Goal: Task Accomplishment & Management: Complete application form

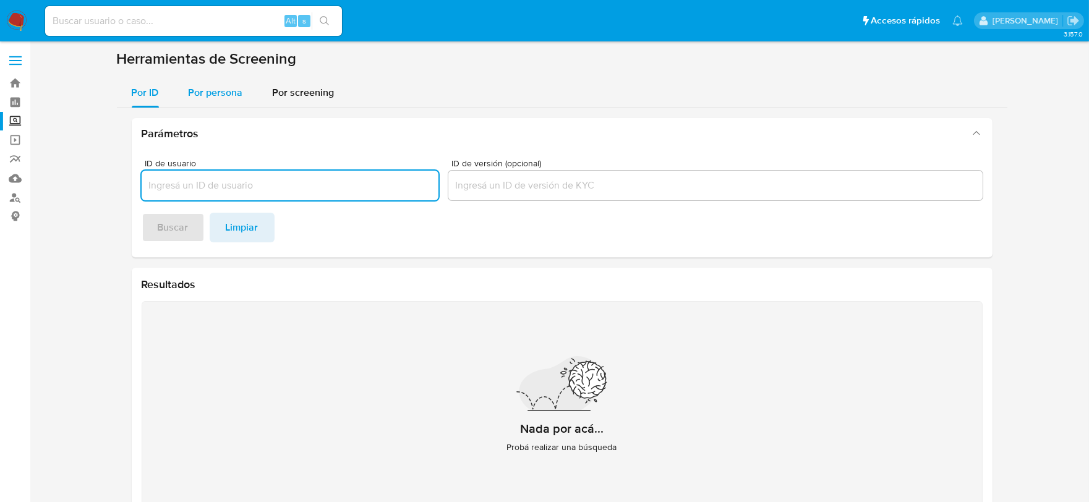
click at [202, 102] on div "Por persona" at bounding box center [216, 93] width 54 height 30
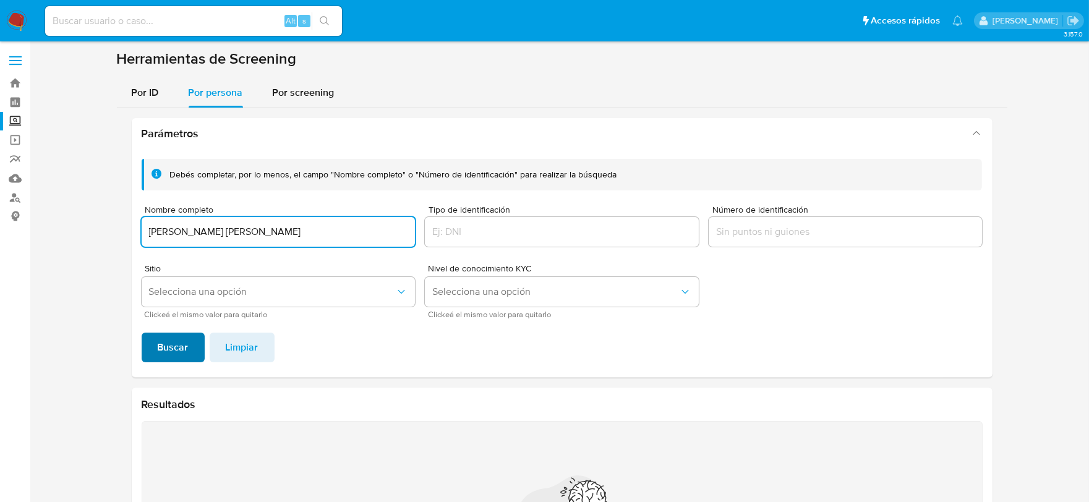
click at [163, 357] on span "Buscar" at bounding box center [173, 347] width 31 height 27
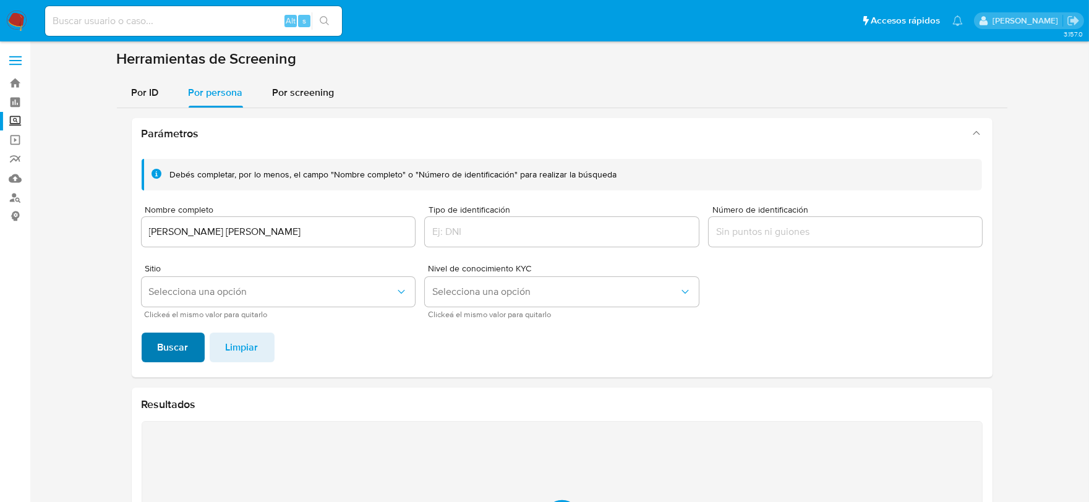
scroll to position [163, 0]
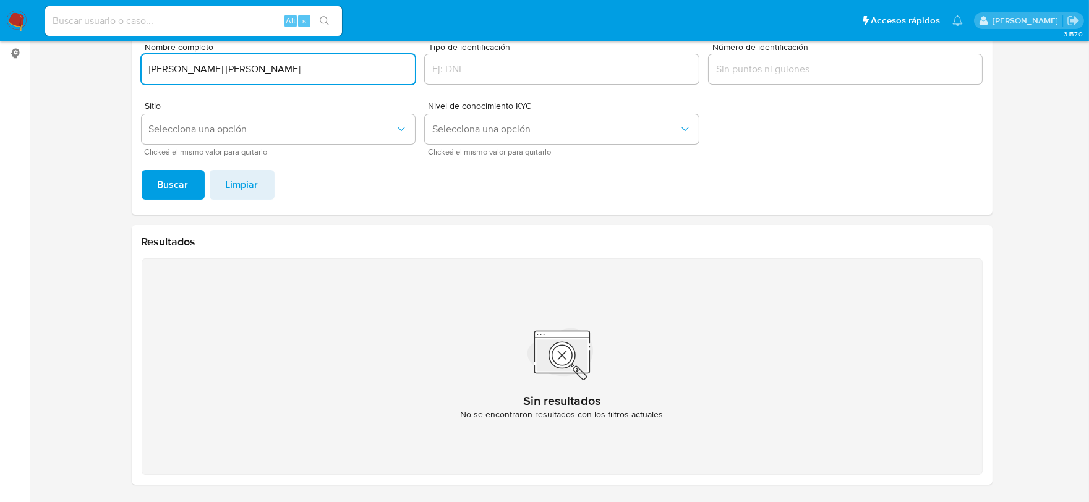
drag, startPoint x: 283, startPoint y: 66, endPoint x: 140, endPoint y: 67, distance: 142.2
click at [142, 67] on input "angelica miroslava aguilar correa" at bounding box center [279, 69] width 274 height 16
click at [164, 66] on input "angelica miroslava aguilar correa" at bounding box center [279, 69] width 274 height 16
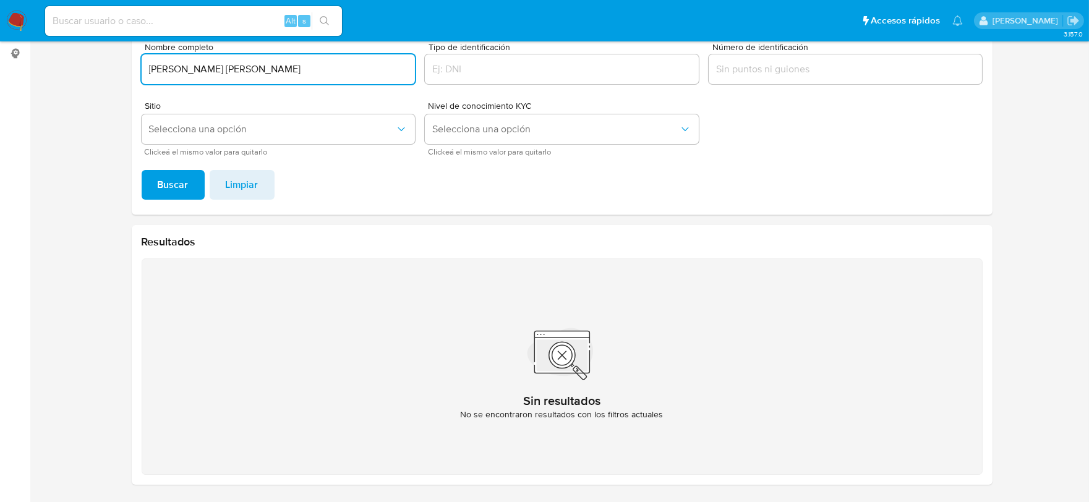
type input "RICARDO RANFERI AGUILAR TORRES"
click at [142, 170] on button "Buscar" at bounding box center [173, 185] width 63 height 30
click at [177, 179] on span "Buscar" at bounding box center [173, 184] width 31 height 27
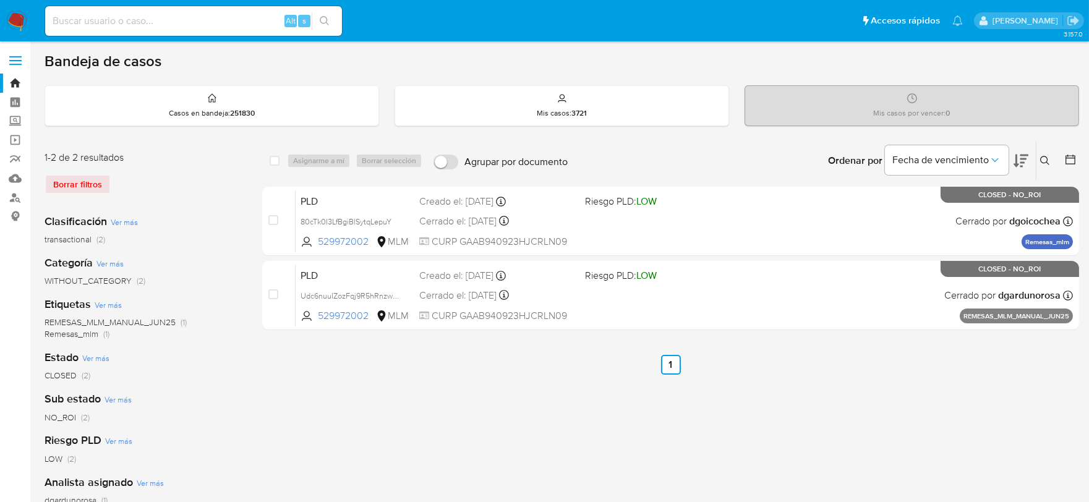
click at [17, 22] on img at bounding box center [16, 21] width 21 height 21
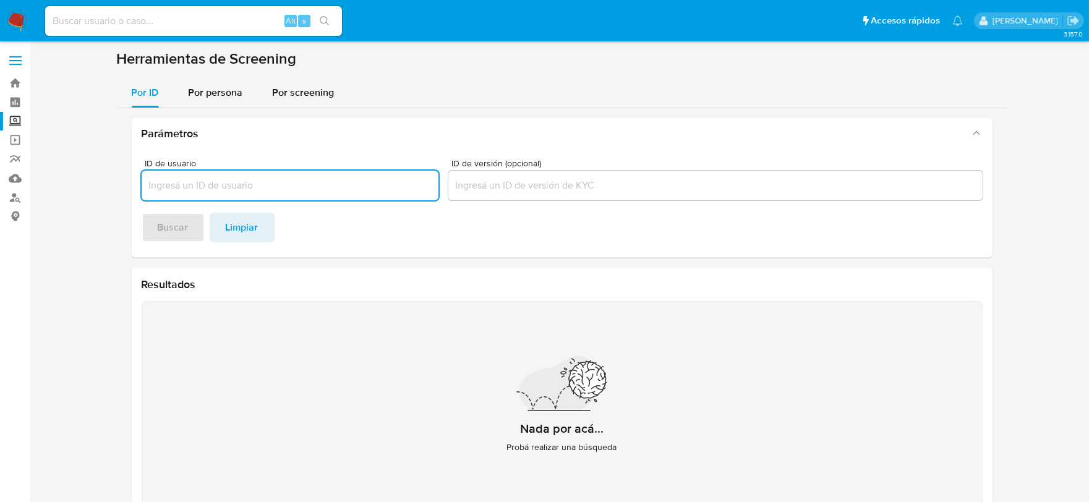
click at [607, 251] on div "ID de usuario ID de versión (opcional) Buscar Limpiar" at bounding box center [562, 203] width 861 height 108
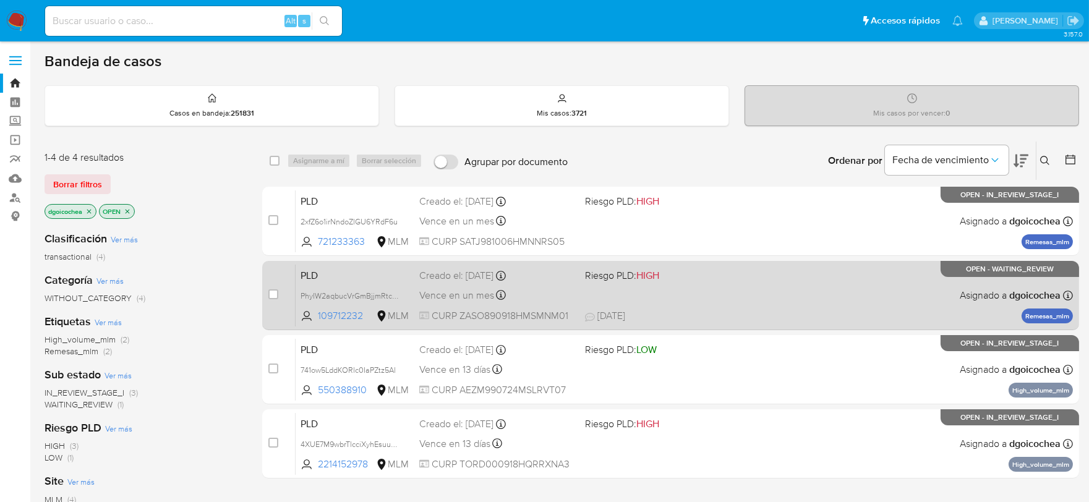
click at [504, 291] on div "Vence en un mes Vence el [DATE] 02:05:11" at bounding box center [497, 295] width 156 height 17
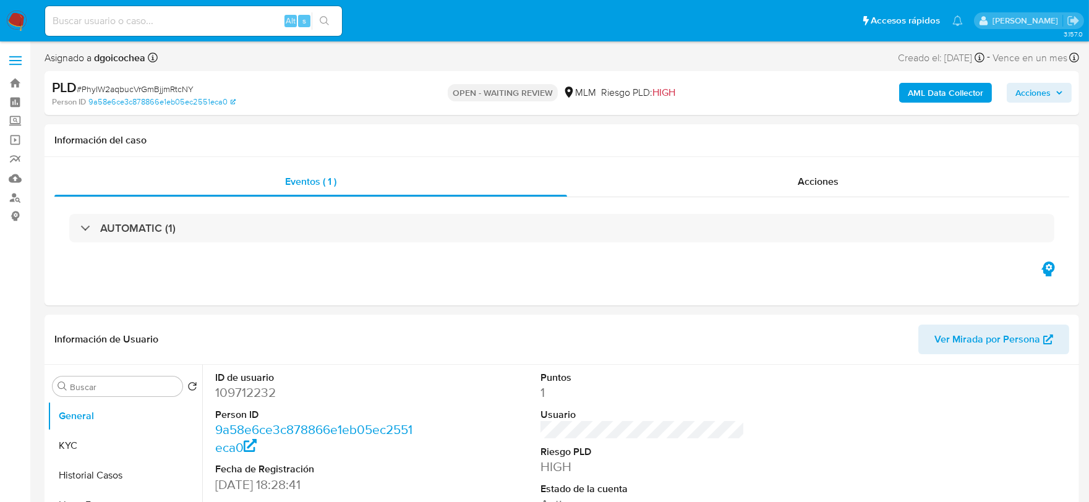
select select "10"
click at [504, 291] on div "Eventos ( 1 ) Acciones AUTOMATIC (1)" at bounding box center [562, 231] width 1034 height 148
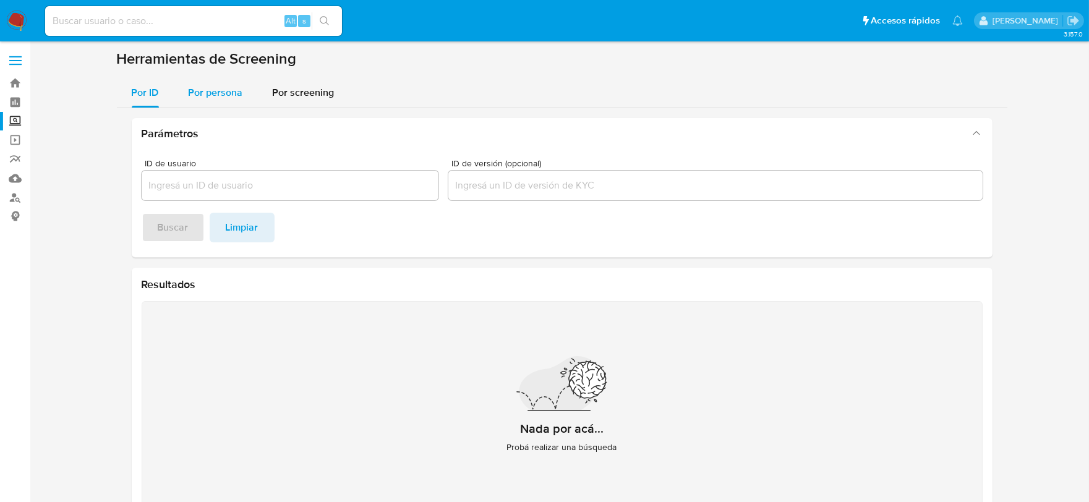
click at [220, 95] on span "Por persona" at bounding box center [216, 92] width 54 height 14
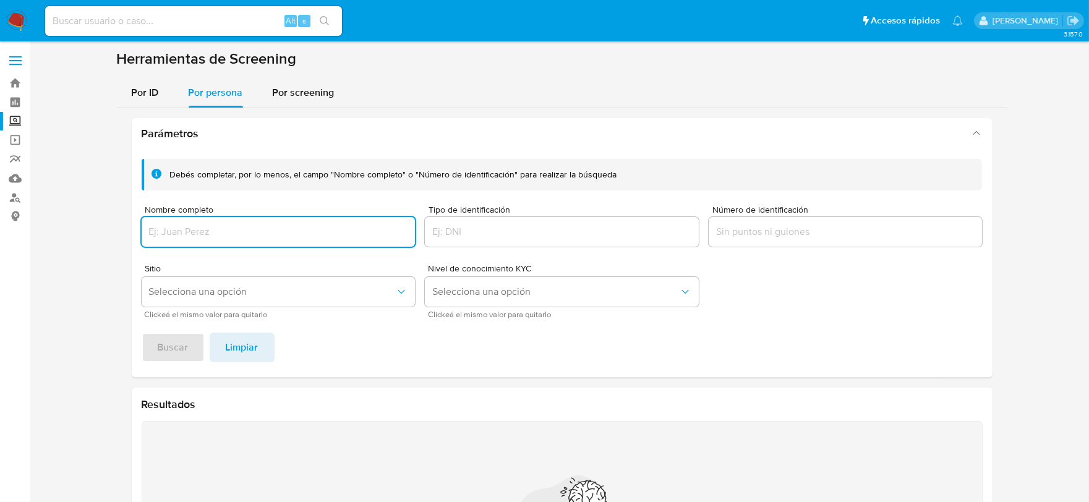
click at [213, 235] on input "Nombre completo" at bounding box center [279, 232] width 274 height 16
click at [142, 333] on button "Buscar" at bounding box center [173, 348] width 63 height 30
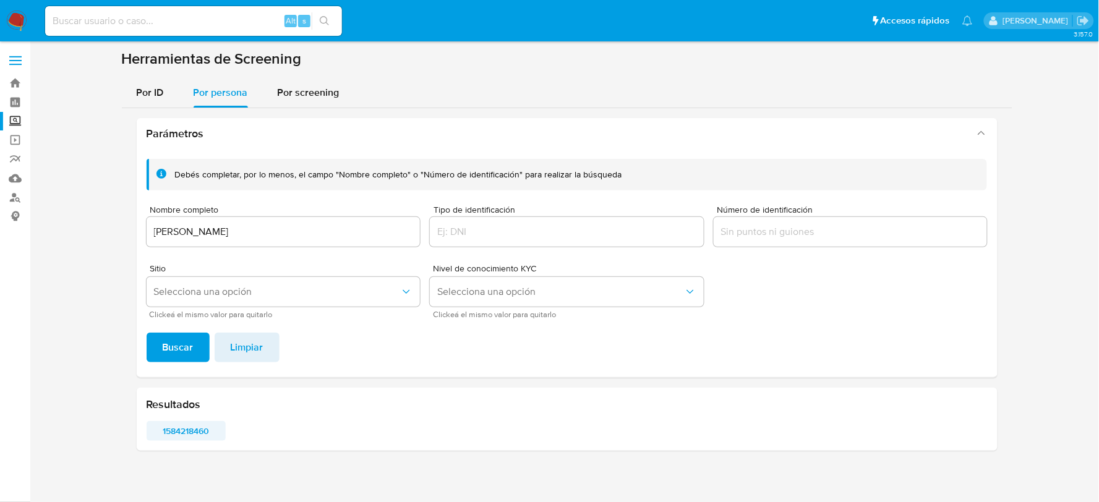
click at [182, 427] on span "1584218460" at bounding box center [186, 430] width 62 height 17
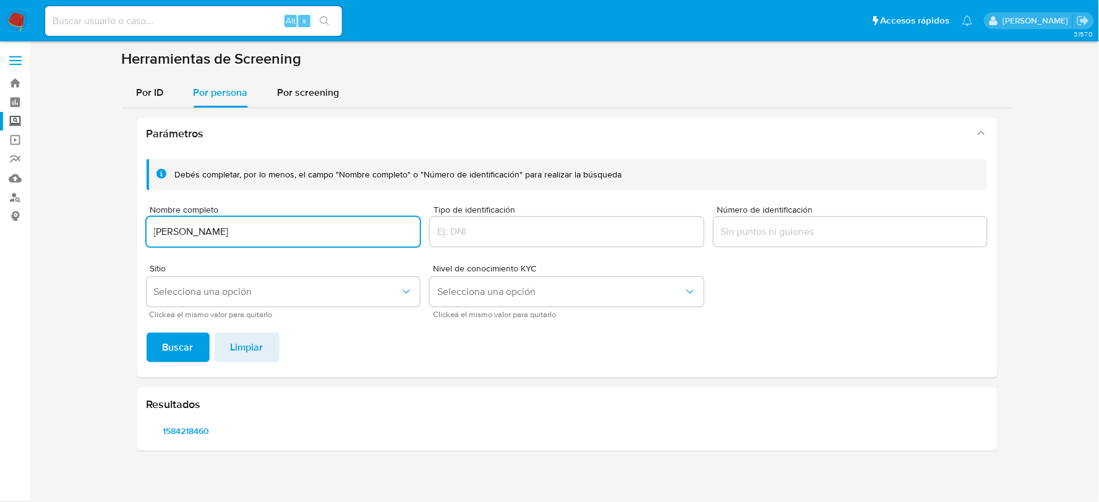
click at [179, 232] on input "[PERSON_NAME]" at bounding box center [284, 232] width 274 height 16
click at [179, 232] on input "Elvia Martinez Cardenas" at bounding box center [284, 232] width 274 height 16
click at [147, 333] on button "Buscar" at bounding box center [178, 348] width 63 height 30
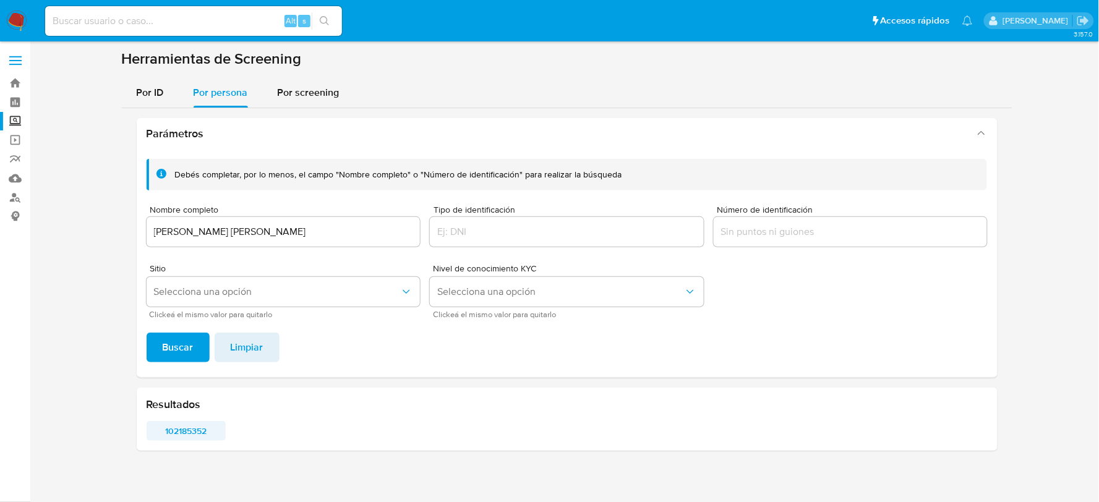
click at [184, 430] on span "102185352" at bounding box center [186, 430] width 62 height 17
click at [163, 230] on input "Lorena Lizbeth Lopez Calderon" at bounding box center [284, 232] width 274 height 16
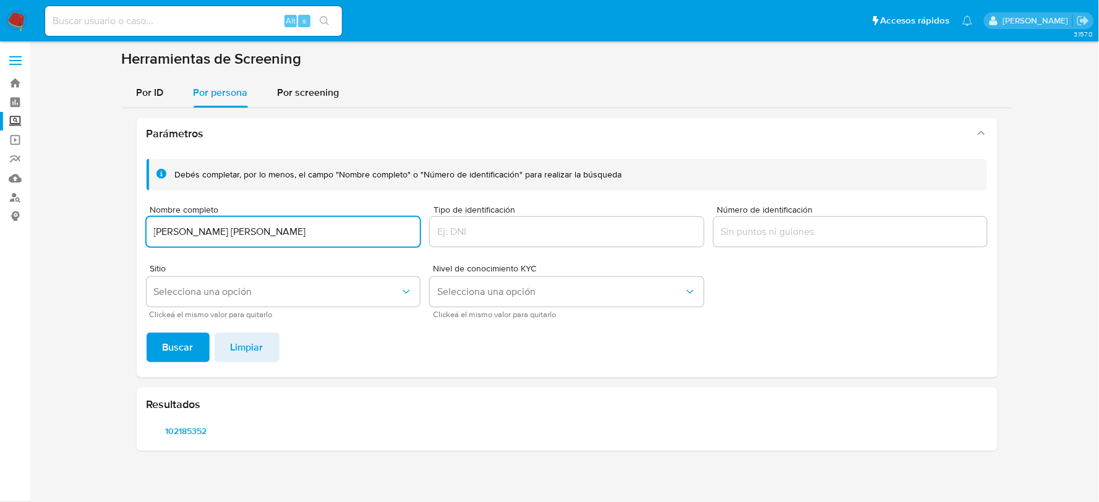
click at [163, 230] on input "Lorena Lizbeth Lopez Calderon" at bounding box center [284, 232] width 274 height 16
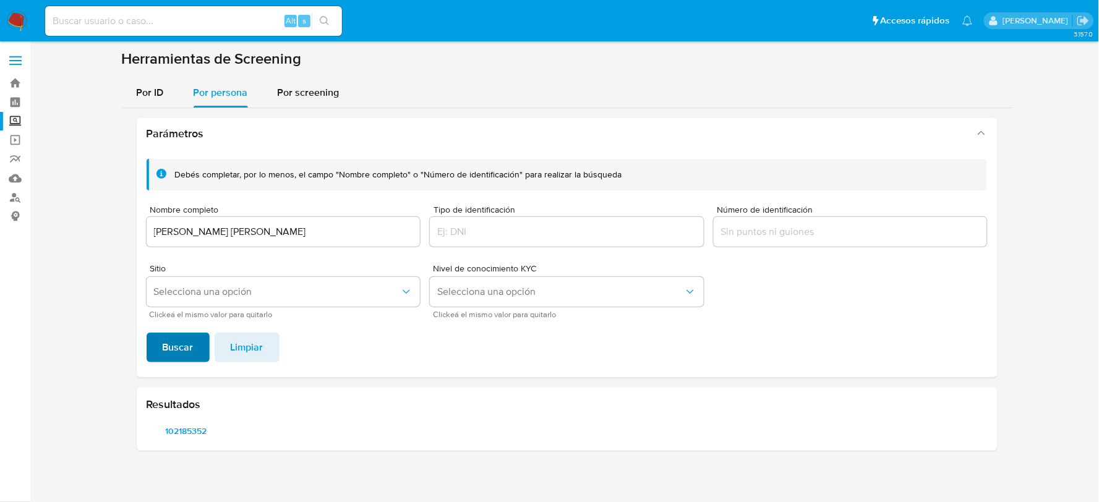
click at [177, 349] on span "Buscar" at bounding box center [178, 347] width 31 height 27
click at [184, 427] on span "1557323376" at bounding box center [186, 430] width 62 height 17
click at [278, 433] on span "1994518347" at bounding box center [270, 430] width 62 height 17
click at [359, 429] on span "549323003" at bounding box center [355, 430] width 62 height 17
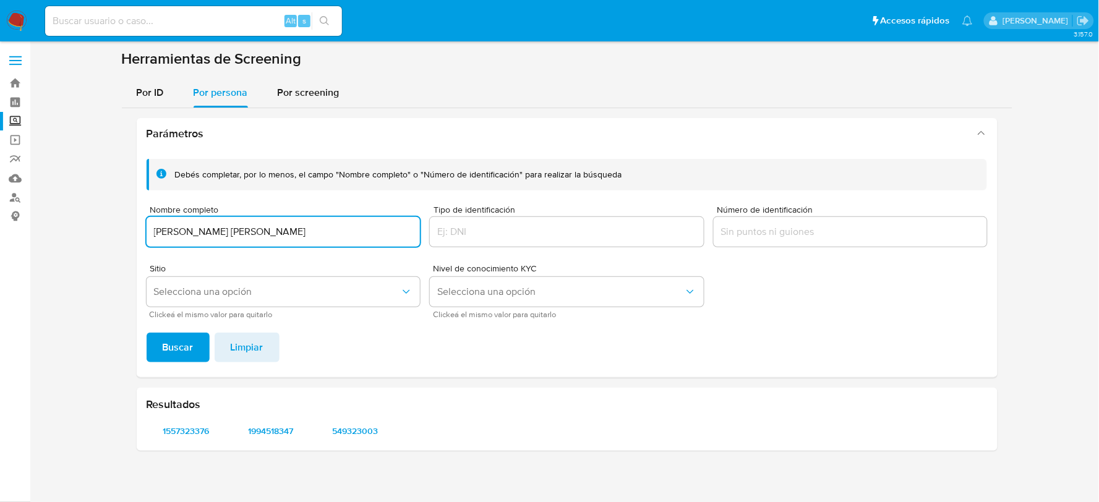
click at [168, 224] on input "Brenda Lizete Bravo Garcia" at bounding box center [284, 232] width 274 height 16
drag, startPoint x: 189, startPoint y: 340, endPoint x: 187, endPoint y: 332, distance: 8.4
click at [189, 340] on span "Buscar" at bounding box center [178, 347] width 31 height 27
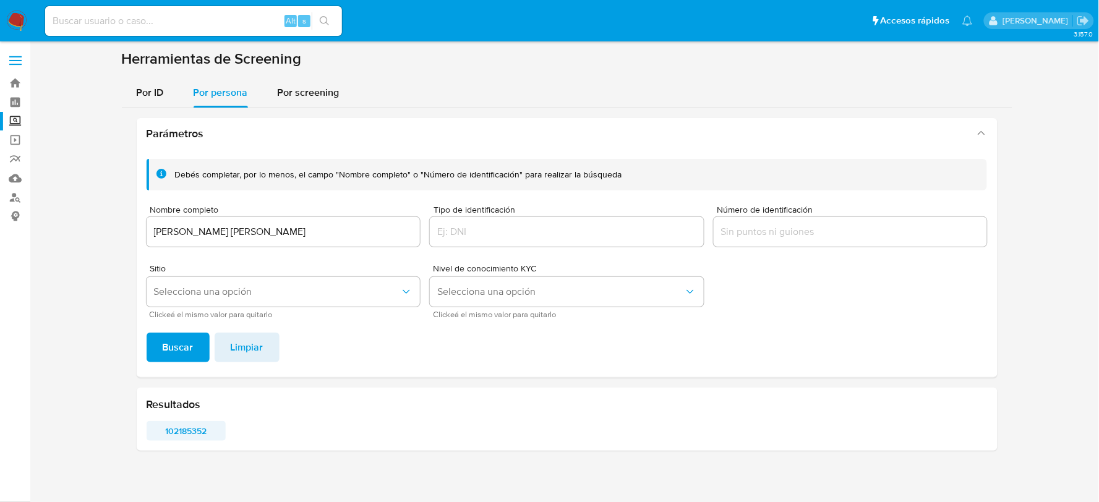
click at [193, 430] on span "102185352" at bounding box center [186, 430] width 62 height 17
click at [188, 229] on input "Lorena Lizbeth Lopez Calderon" at bounding box center [284, 232] width 274 height 16
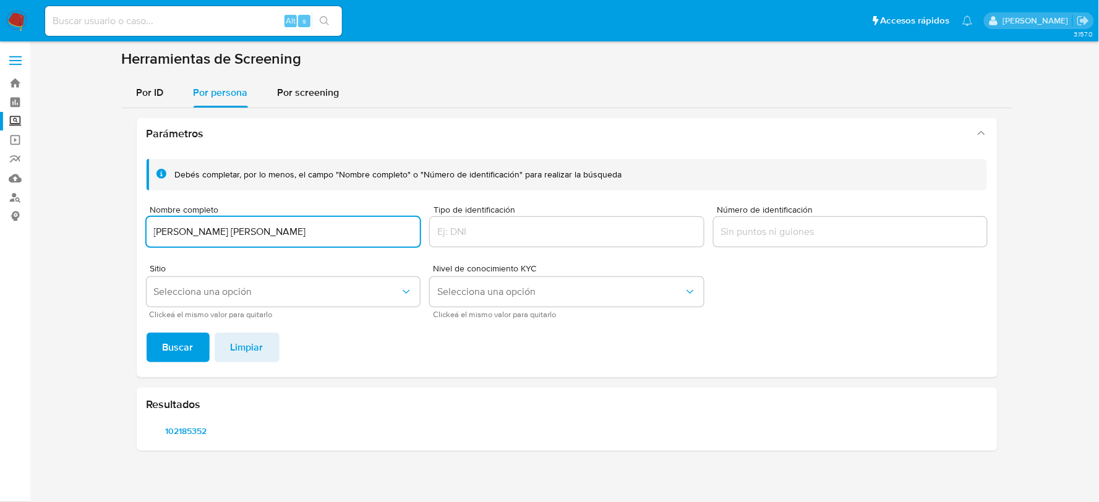
click at [188, 229] on input "Lorena Lizbeth Lopez Calderon" at bounding box center [284, 232] width 274 height 16
type input "Lidia Aurora de la Cruz Alvarado"
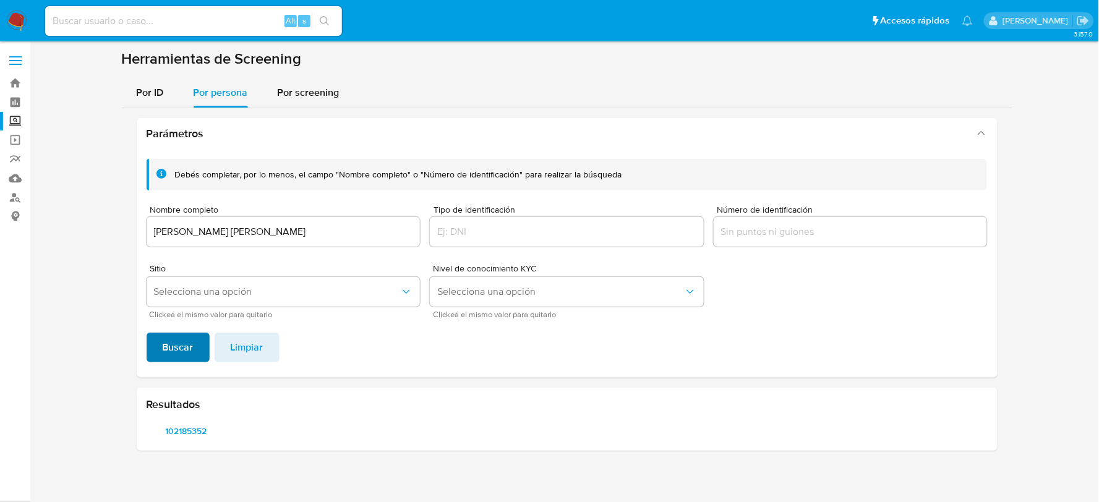
click at [177, 353] on span "Buscar" at bounding box center [178, 347] width 31 height 27
click at [196, 428] on span "1068542858" at bounding box center [186, 430] width 62 height 17
click at [276, 432] on span "56347331" at bounding box center [270, 430] width 62 height 17
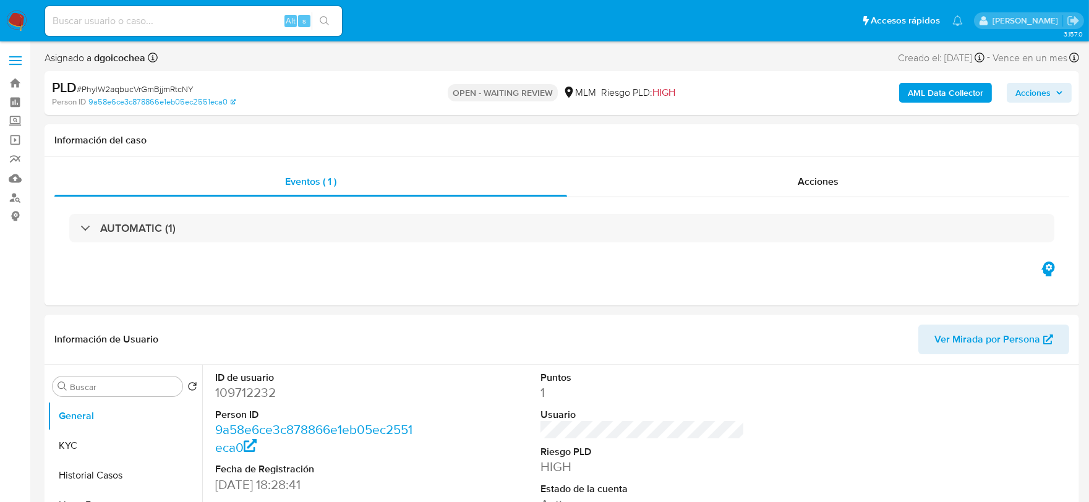
select select "10"
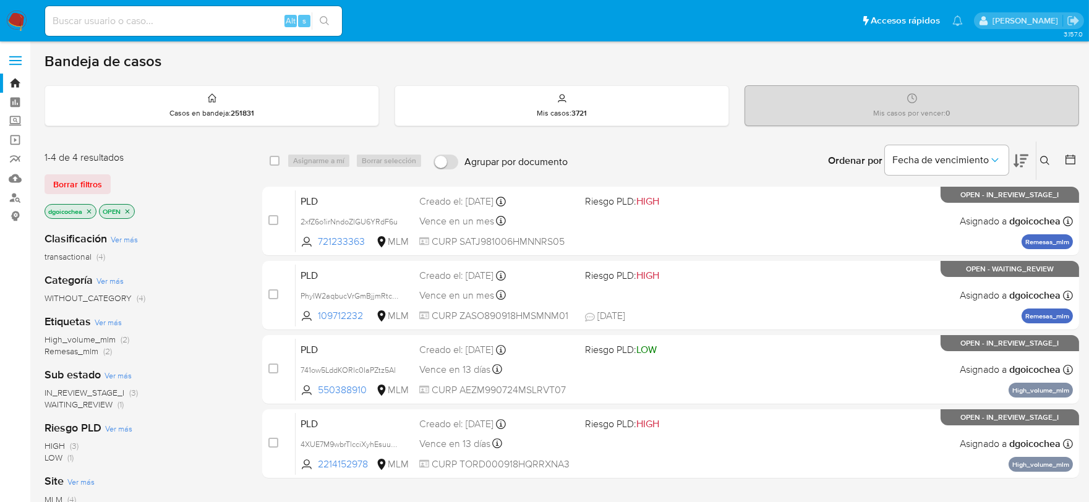
click at [81, 399] on span "WAITING_REVIEW" at bounding box center [79, 404] width 68 height 12
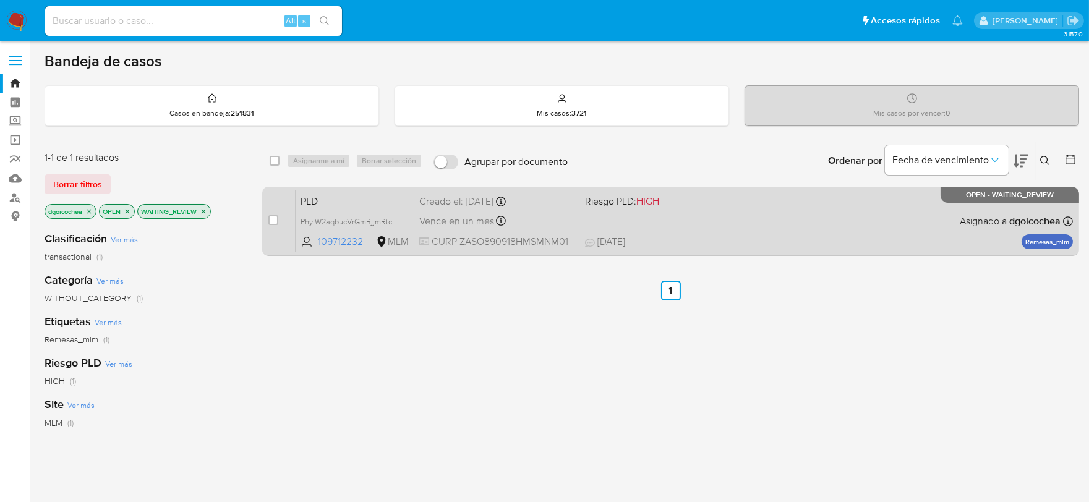
click at [302, 202] on span "PLD" at bounding box center [354, 200] width 109 height 16
click at [279, 208] on div "case-item-checkbox No es posible asignar el caso" at bounding box center [281, 221] width 27 height 62
click at [268, 221] on input "checkbox" at bounding box center [273, 220] width 10 height 10
checkbox input "true"
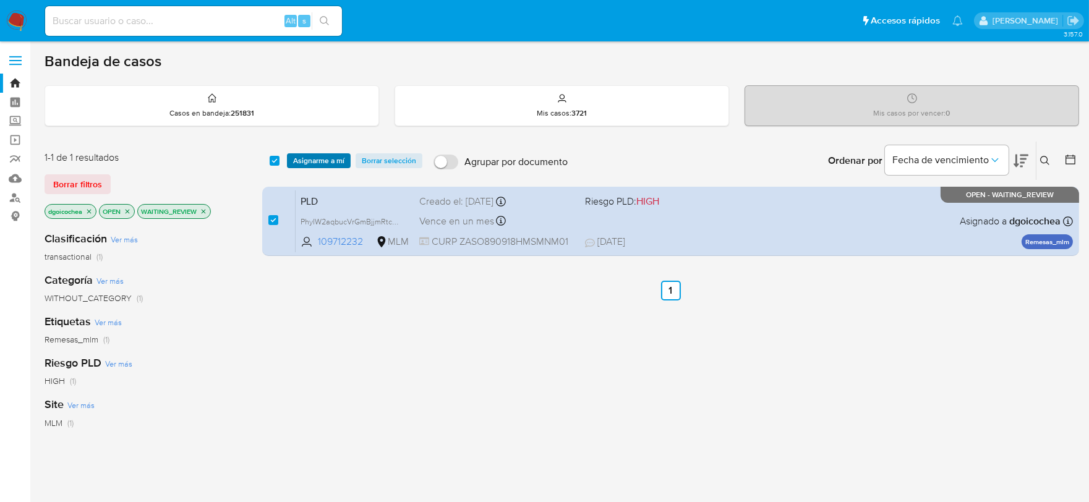
click at [310, 163] on span "Asignarme a mí" at bounding box center [318, 161] width 51 height 12
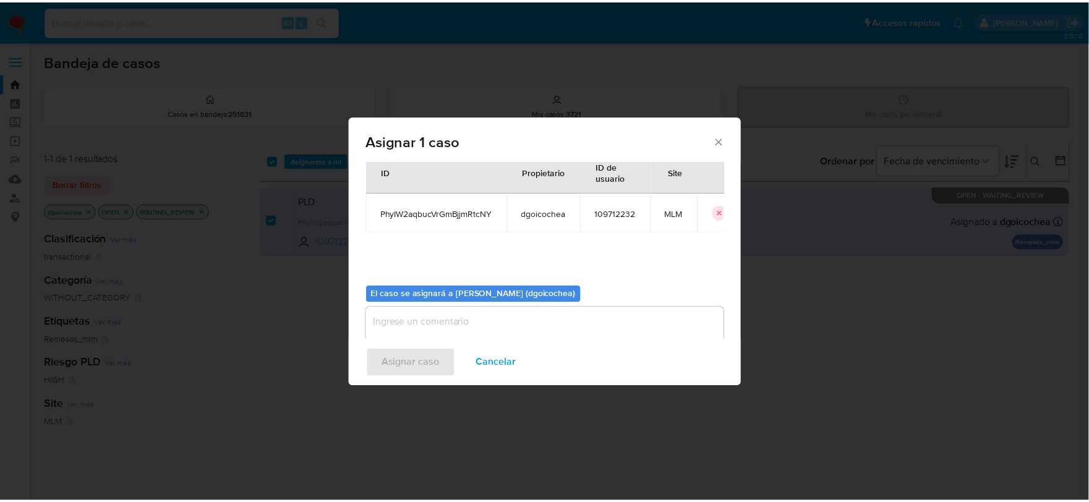
scroll to position [64, 0]
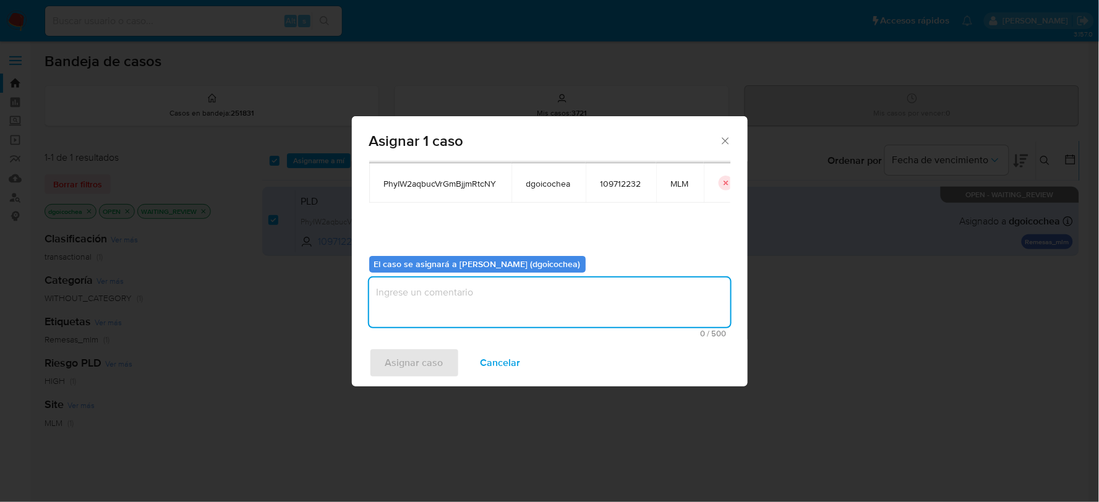
click at [498, 295] on textarea "assign-modal" at bounding box center [549, 302] width 361 height 49
type textarea "DG"
click at [420, 359] on span "Asignar caso" at bounding box center [414, 362] width 58 height 27
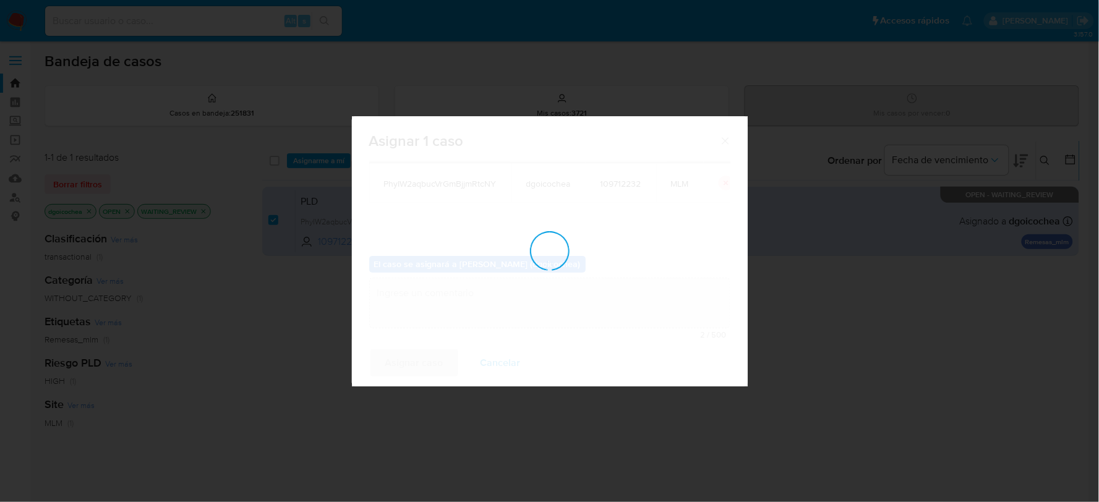
checkbox input "false"
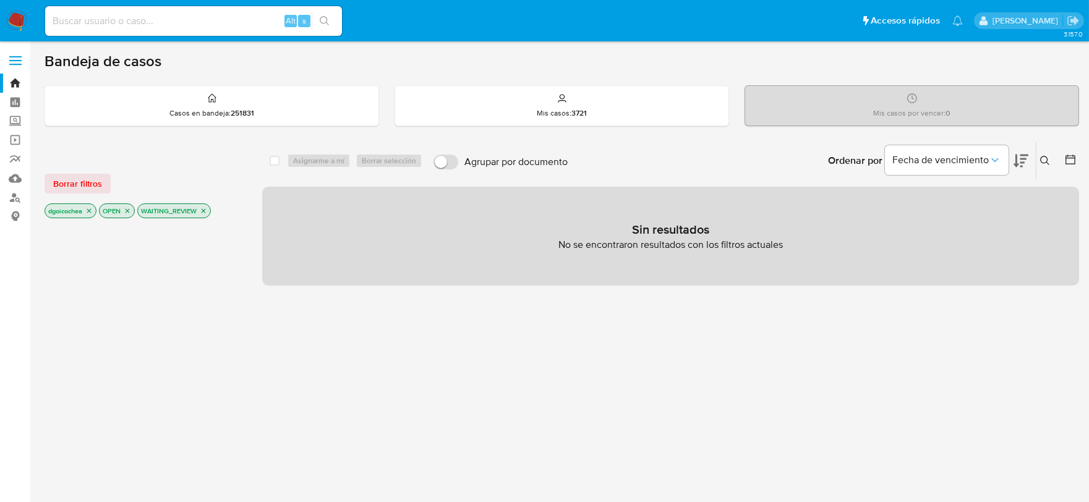
click at [203, 205] on p "WAITING_REVIEW" at bounding box center [174, 211] width 72 height 14
click at [207, 209] on icon "close-filter" at bounding box center [203, 210] width 7 height 7
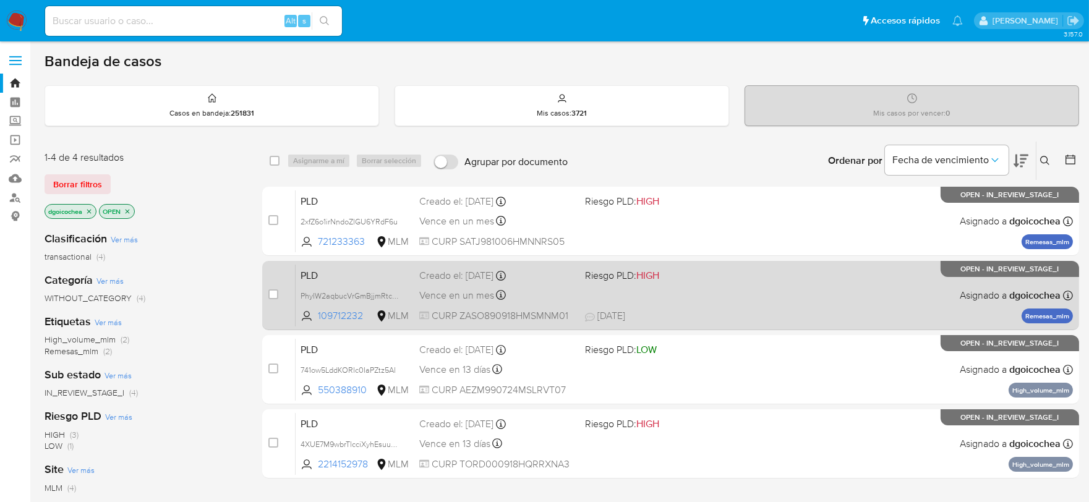
click at [310, 270] on span "PLD" at bounding box center [354, 274] width 109 height 16
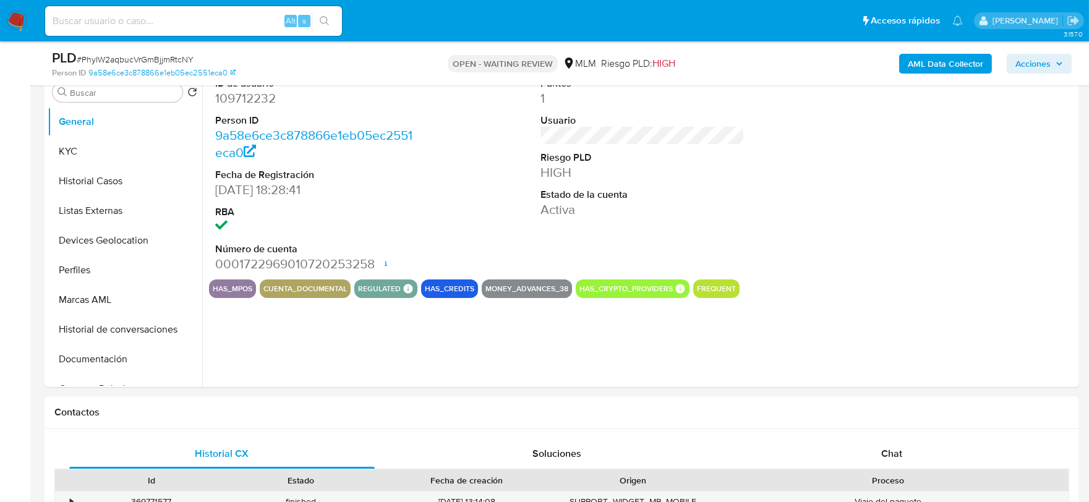
scroll to position [275, 0]
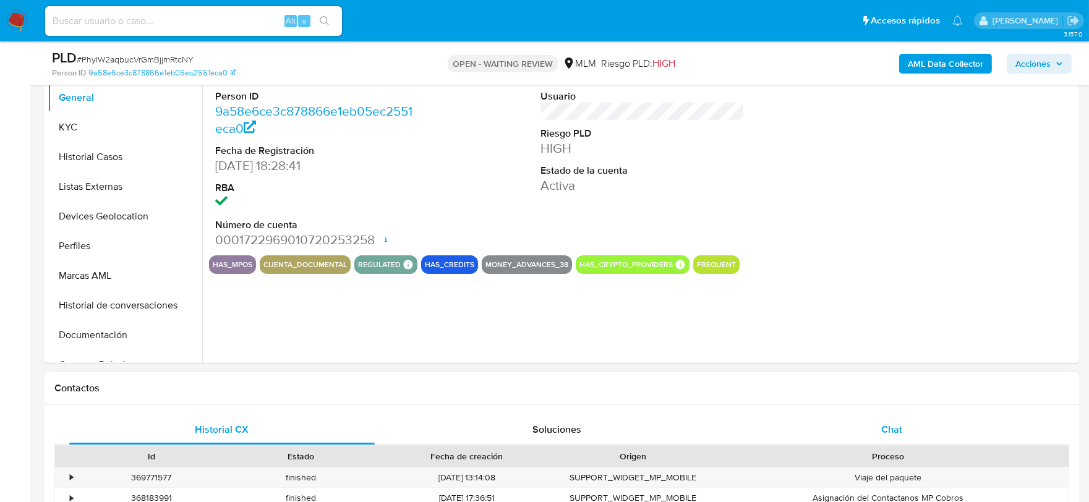
select select "10"
click at [886, 424] on span "Chat" at bounding box center [891, 429] width 21 height 14
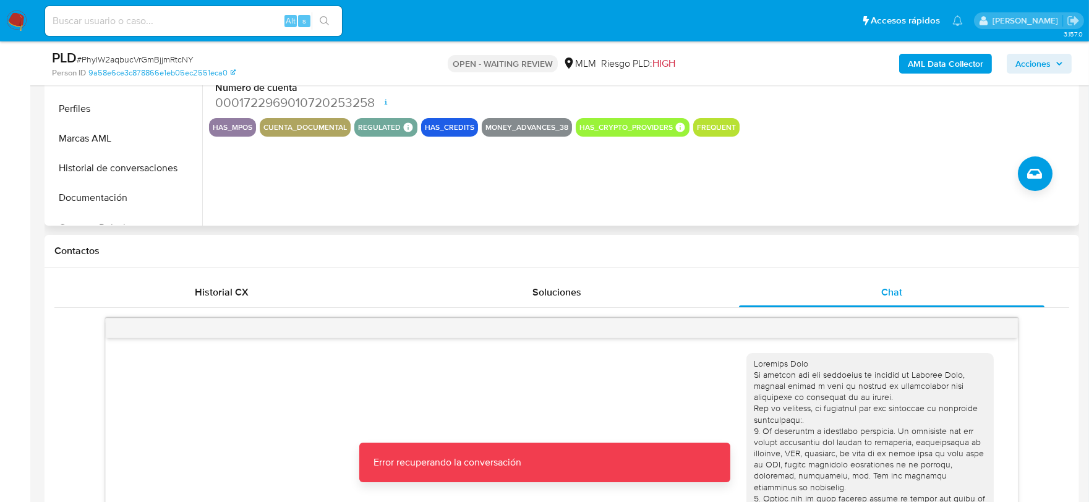
scroll to position [137, 0]
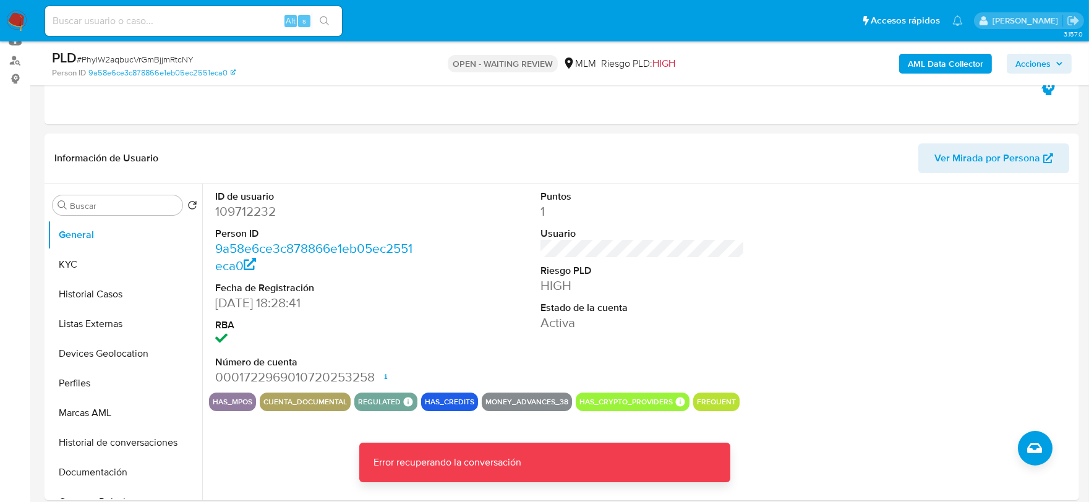
click at [20, 21] on img at bounding box center [16, 21] width 21 height 21
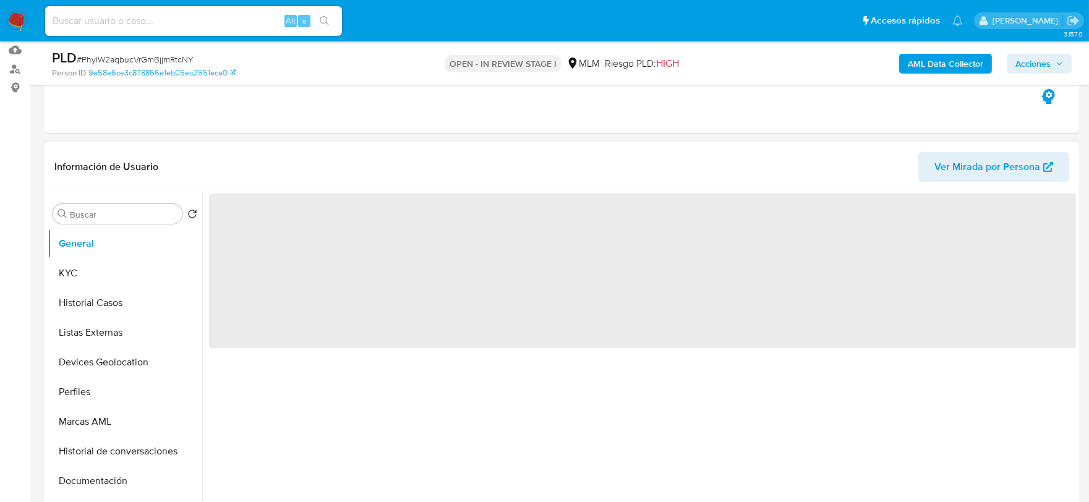
scroll to position [275, 0]
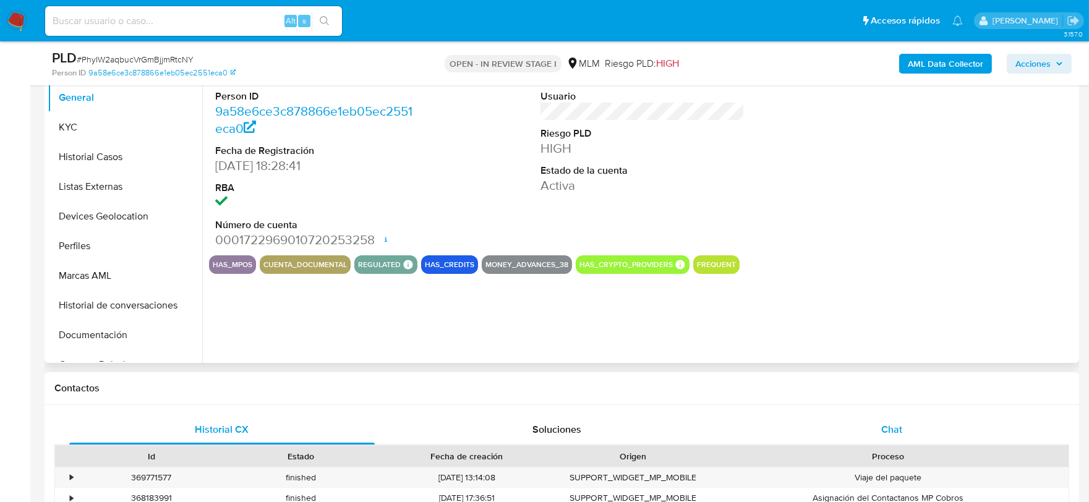
select select "10"
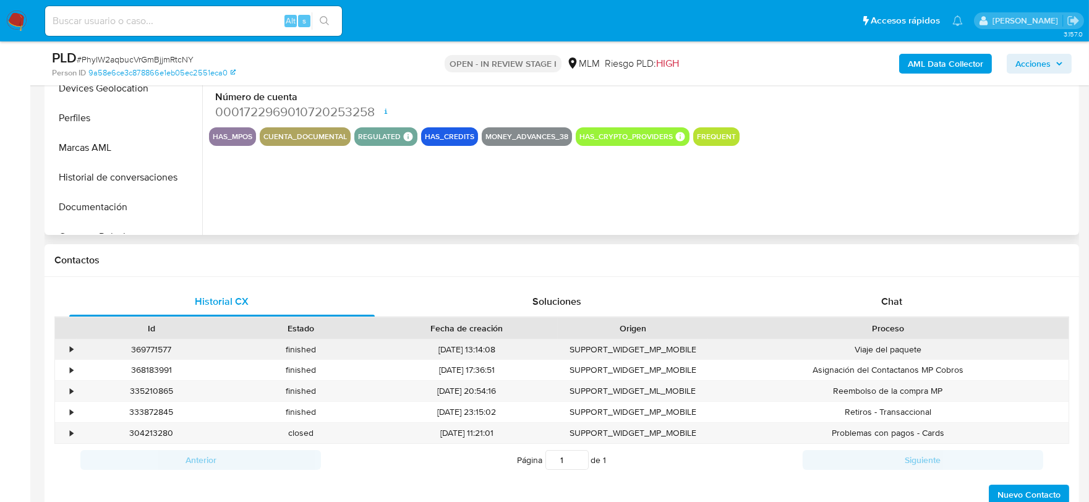
scroll to position [412, 0]
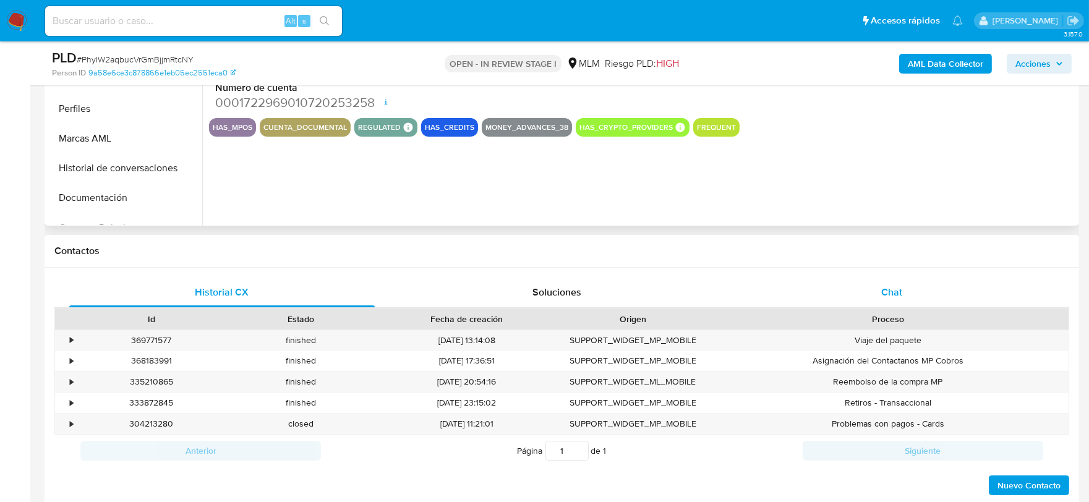
click at [874, 281] on div "Chat" at bounding box center [891, 293] width 305 height 30
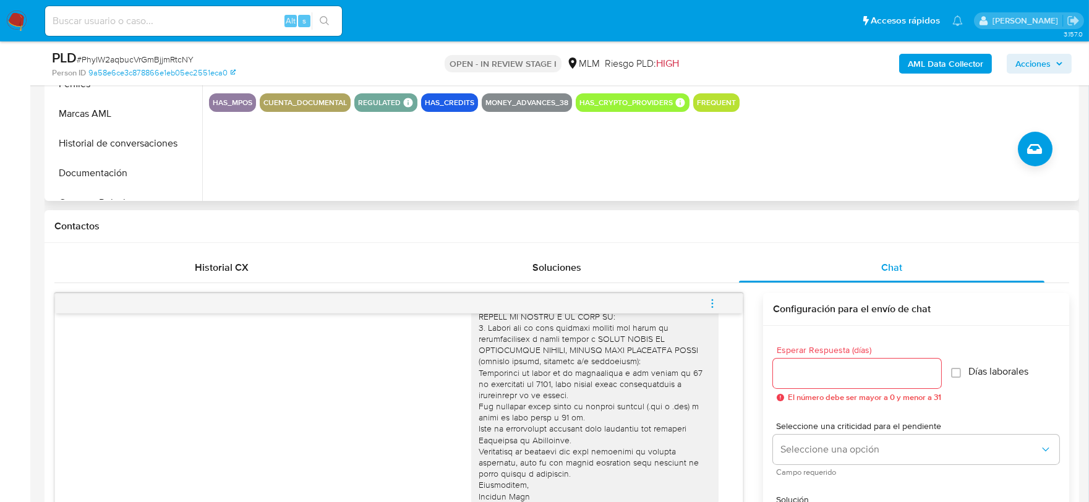
scroll to position [480, 0]
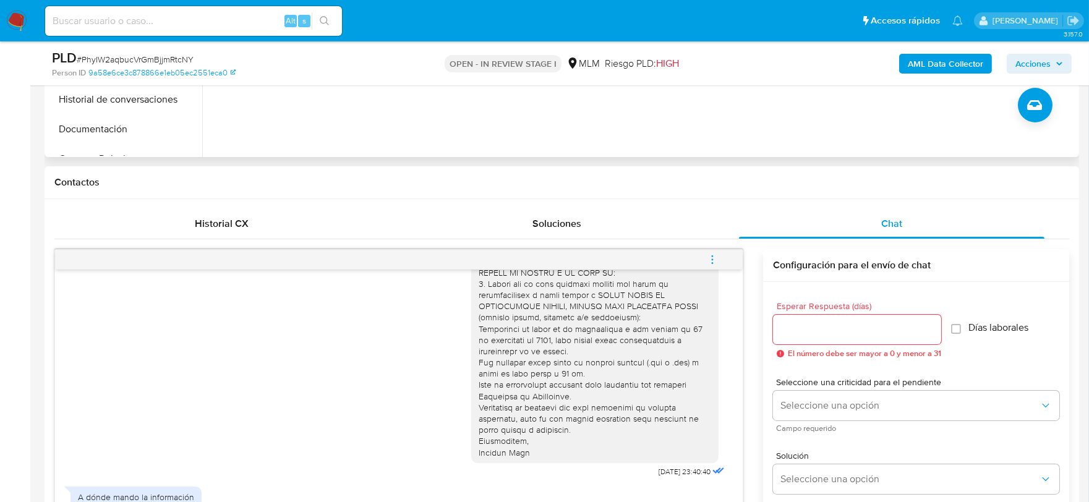
click at [801, 325] on input "Esperar Respuesta (días)" at bounding box center [857, 329] width 168 height 16
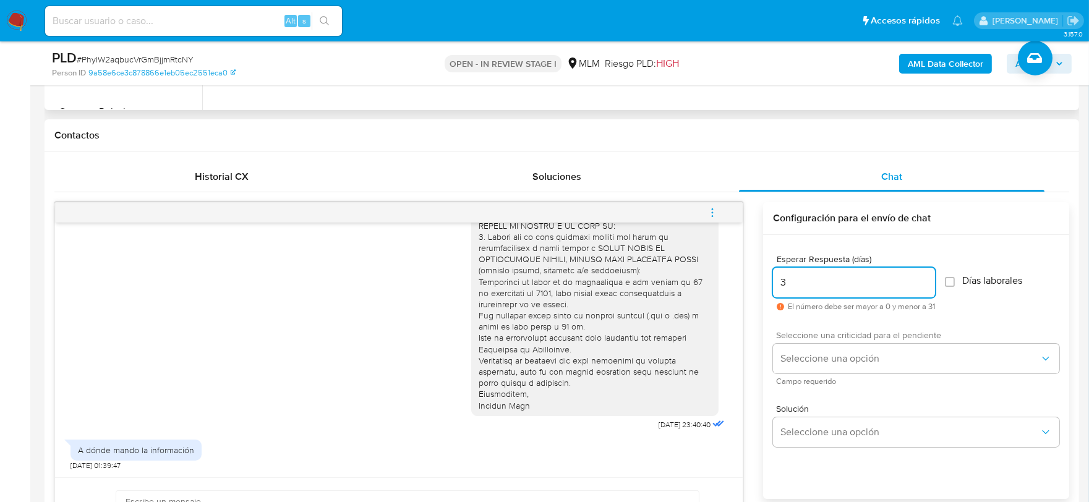
scroll to position [549, 0]
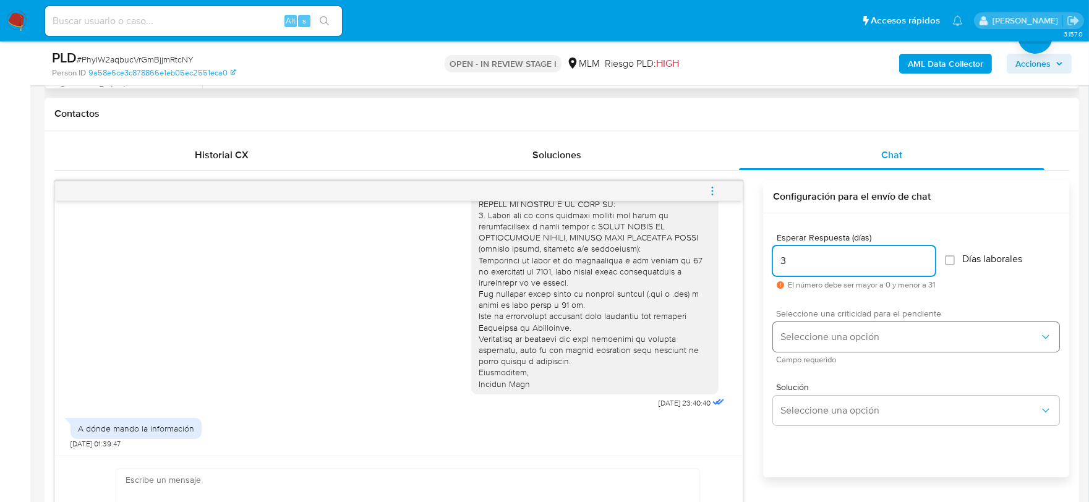
type input "3"
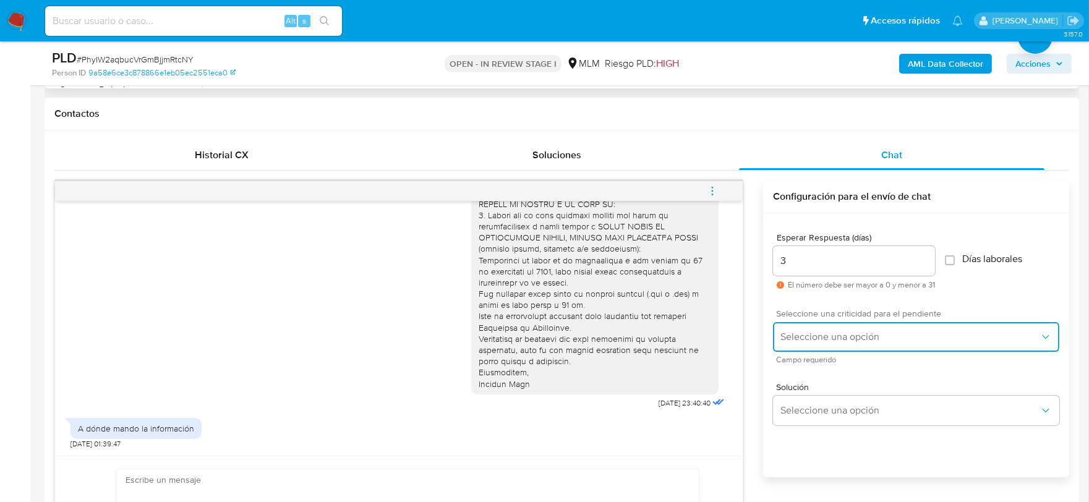
click at [813, 347] on button "Seleccione una opción" at bounding box center [916, 337] width 286 height 30
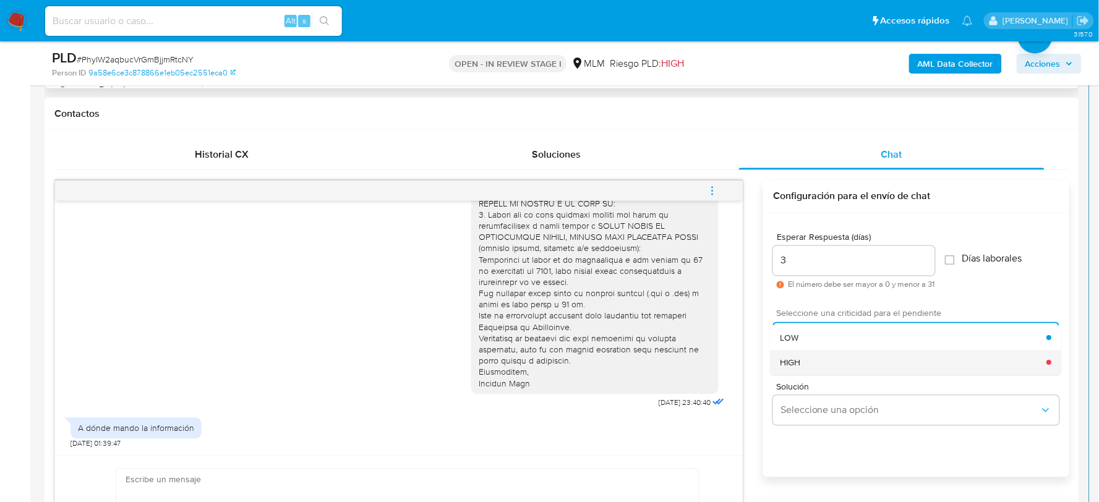
click at [814, 362] on div "HIGH" at bounding box center [913, 362] width 266 height 25
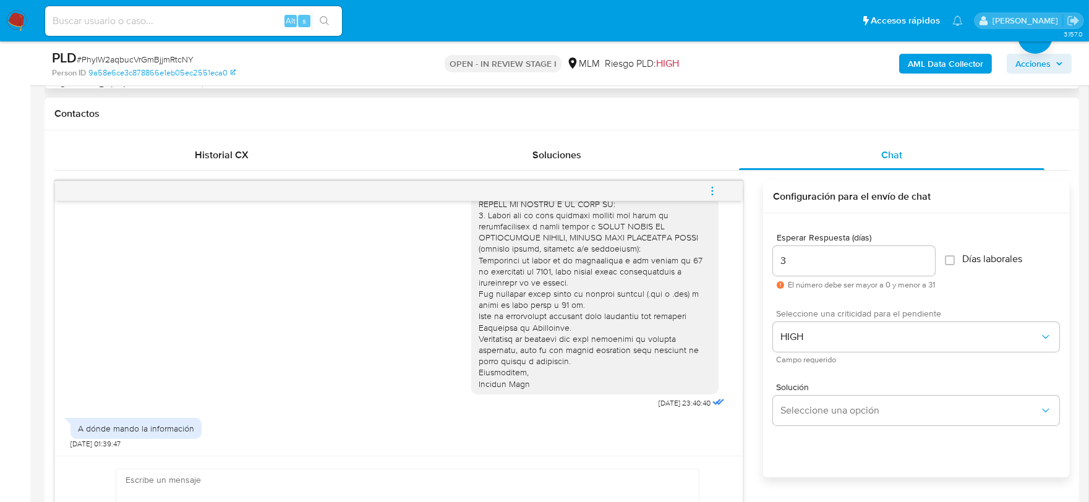
click at [792, 266] on input "3" at bounding box center [854, 261] width 162 height 16
type input "4"
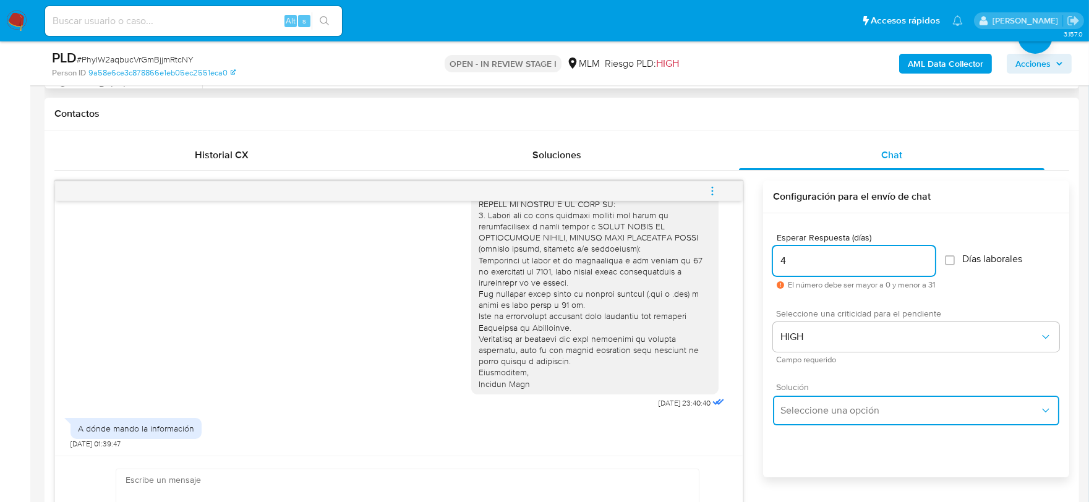
drag, startPoint x: 835, startPoint y: 410, endPoint x: 835, endPoint y: 402, distance: 8.1
click at [835, 409] on span "Seleccione una opción" at bounding box center [909, 410] width 259 height 12
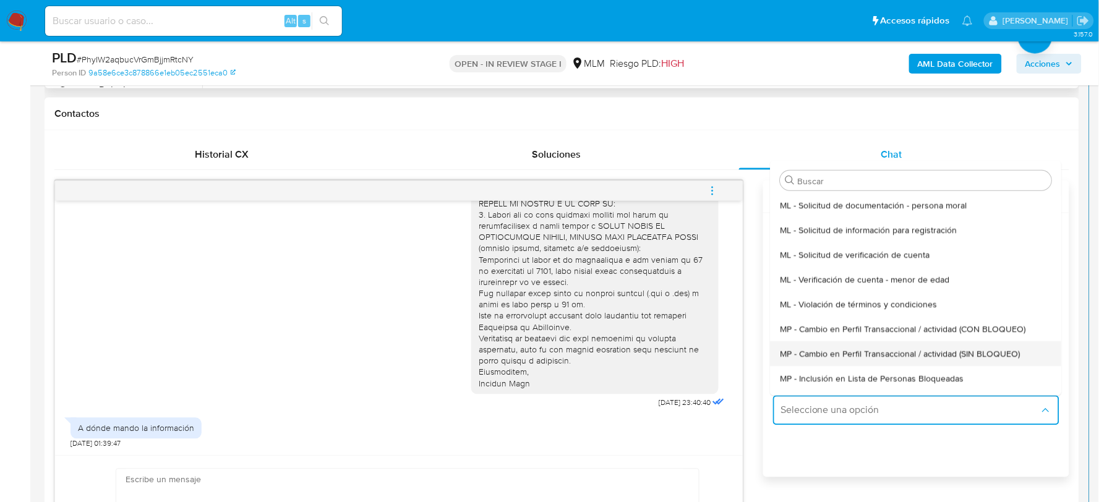
click at [833, 357] on span "MP - Cambio en Perfil Transaccional / actividad (SIN BLOQUEO)" at bounding box center [900, 353] width 240 height 11
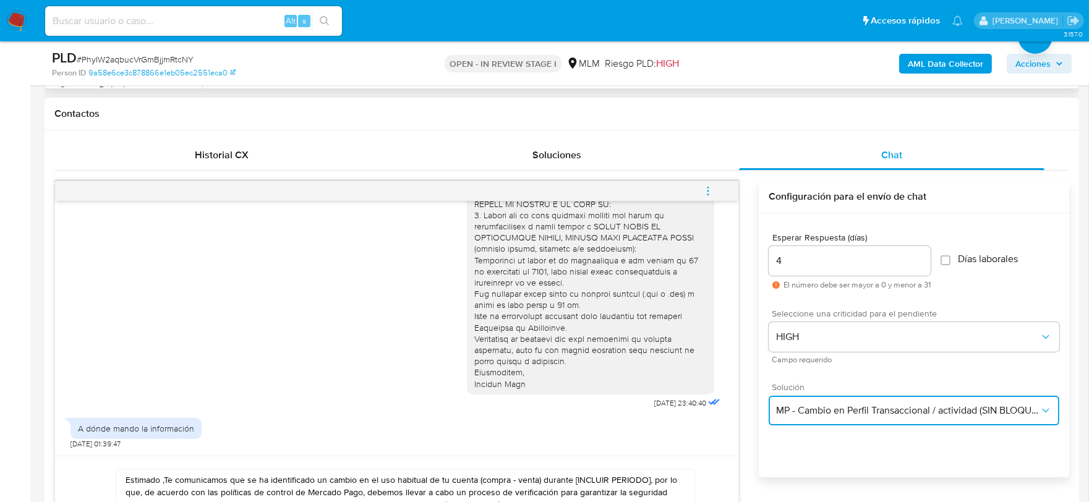
scroll to position [212, 0]
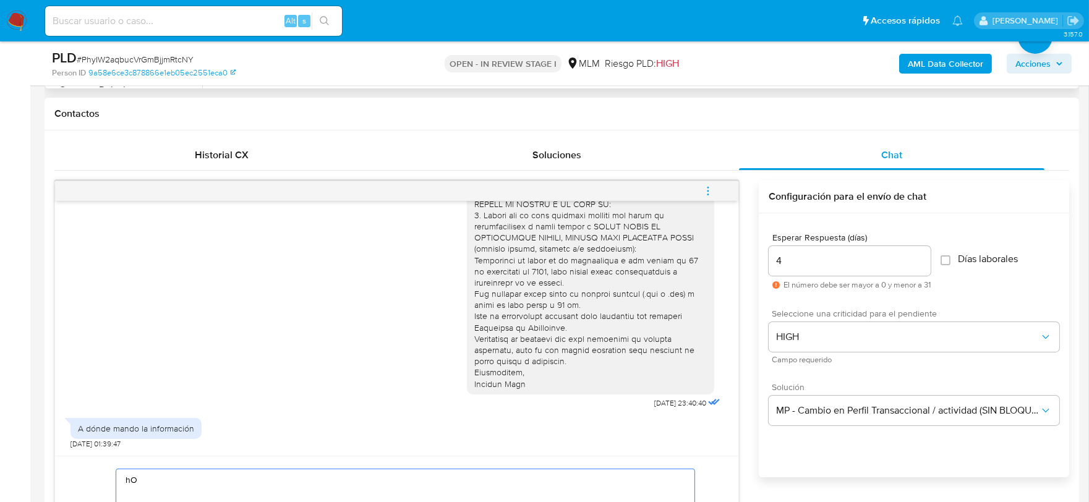
type textarea "h"
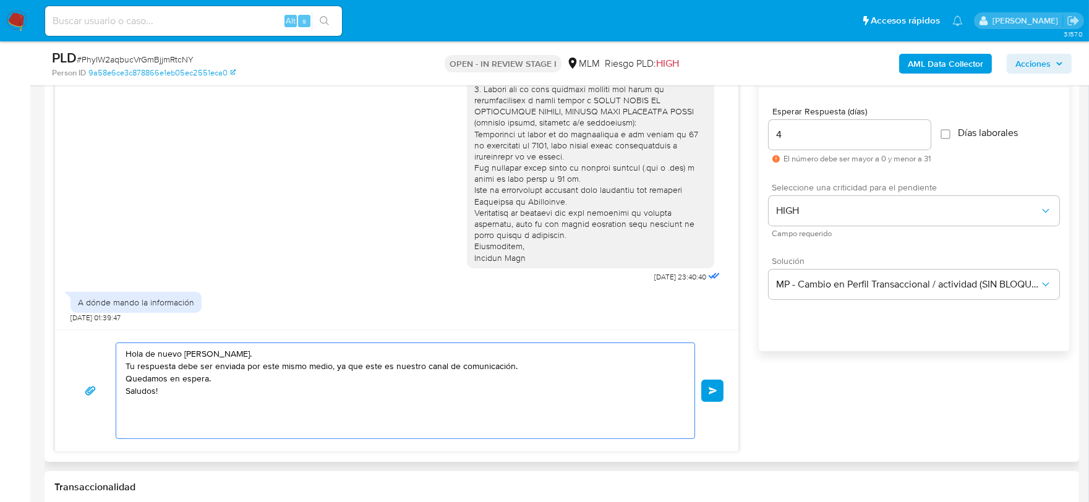
scroll to position [708, 0]
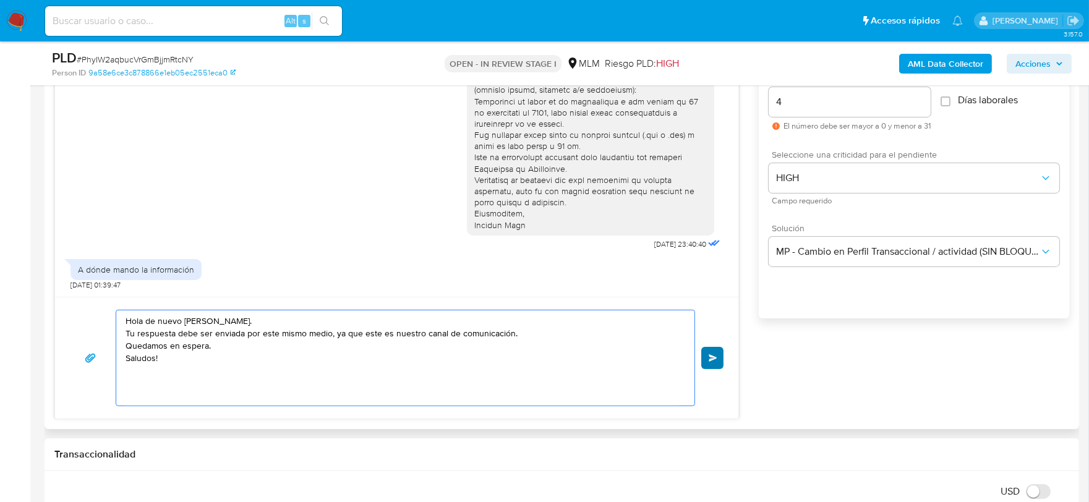
type textarea "Hola de nuevo Omar. Tu respuesta debe ser enviada por este mismo medio, ya que …"
click at [715, 354] on span "Enviar" at bounding box center [713, 357] width 9 height 7
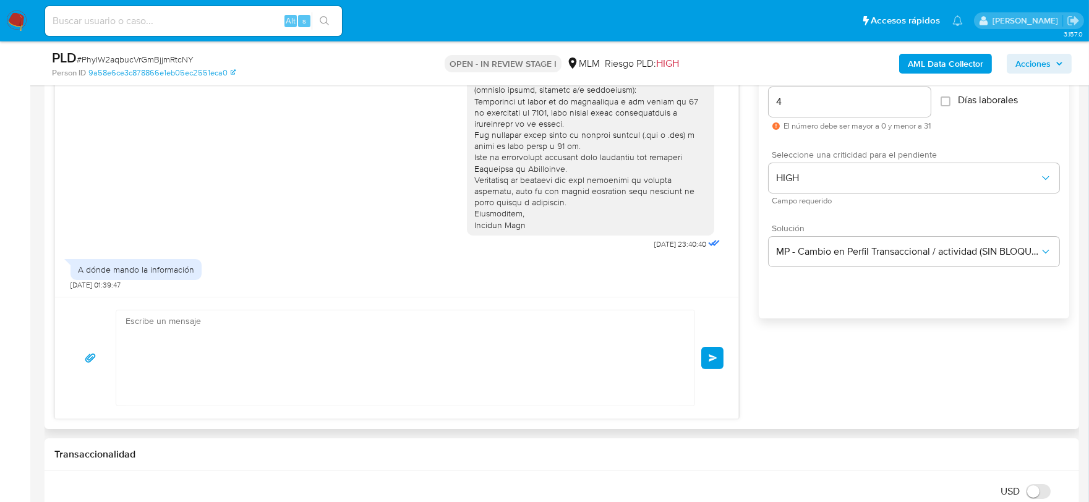
scroll to position [305, 0]
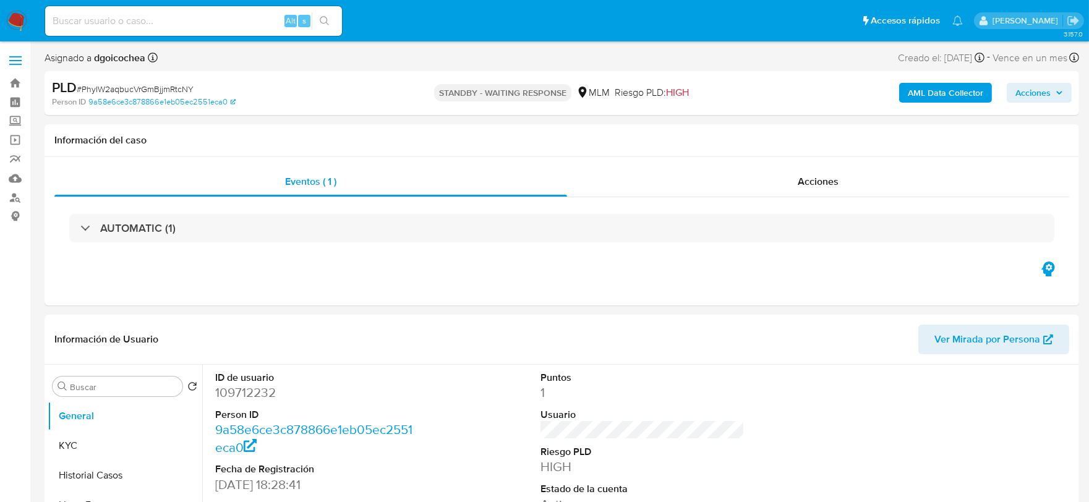
select select "10"
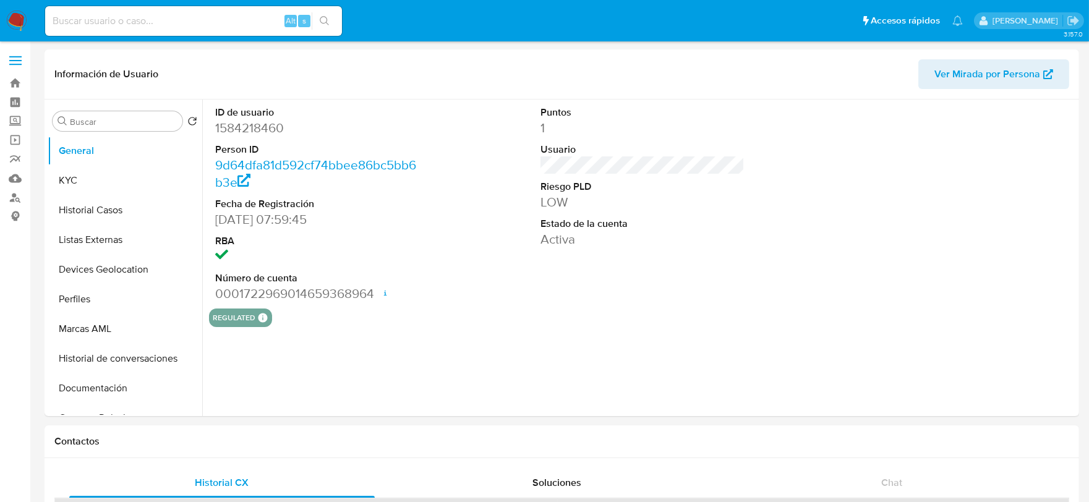
select select "10"
click at [88, 181] on button "KYC" at bounding box center [120, 181] width 145 height 30
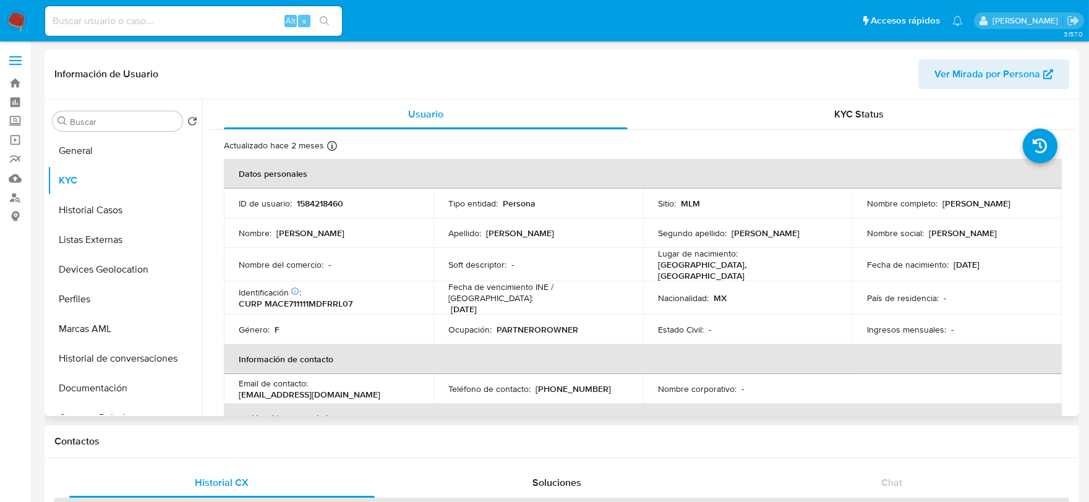
click at [330, 194] on td "ID de usuario : 1584218460" at bounding box center [329, 204] width 210 height 30
copy p "1584218460"
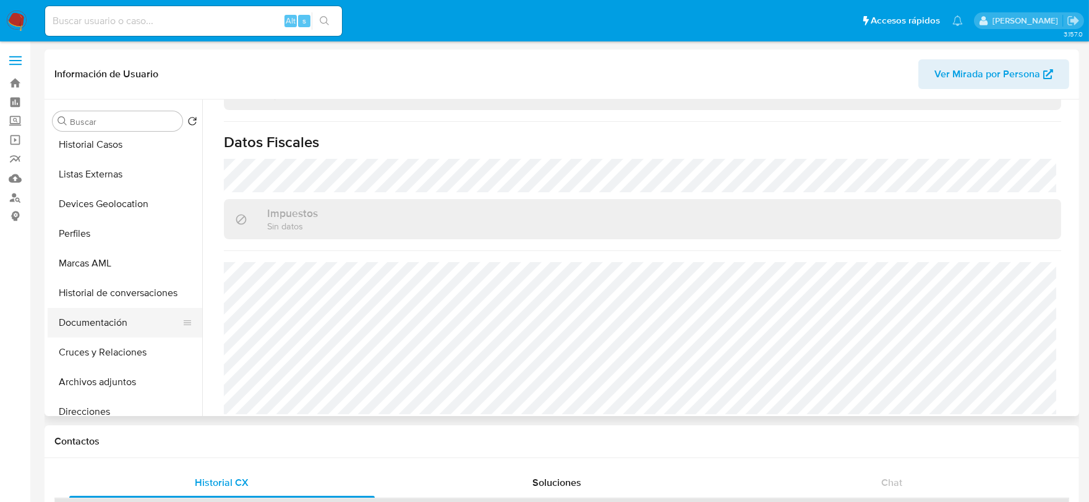
scroll to position [137, 0]
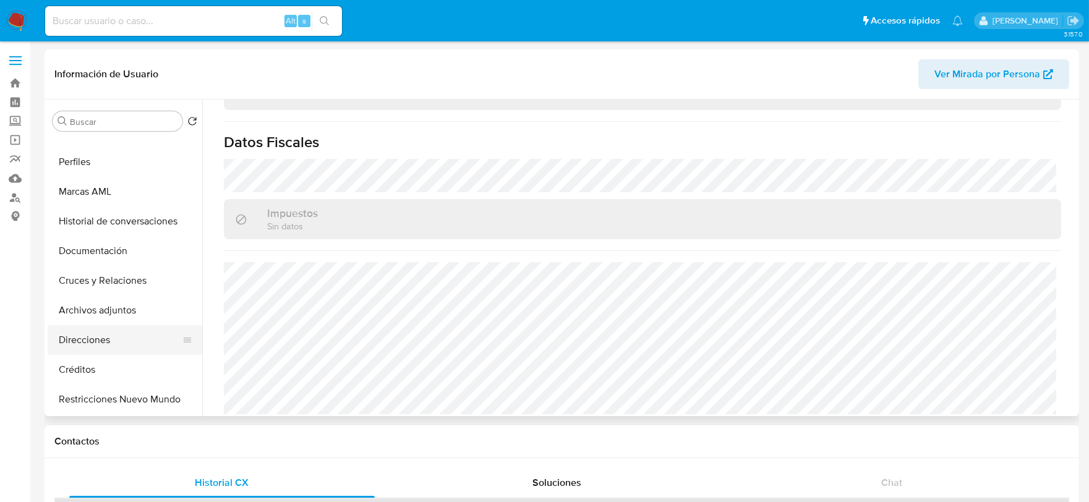
click at [87, 336] on button "Direcciones" at bounding box center [120, 340] width 145 height 30
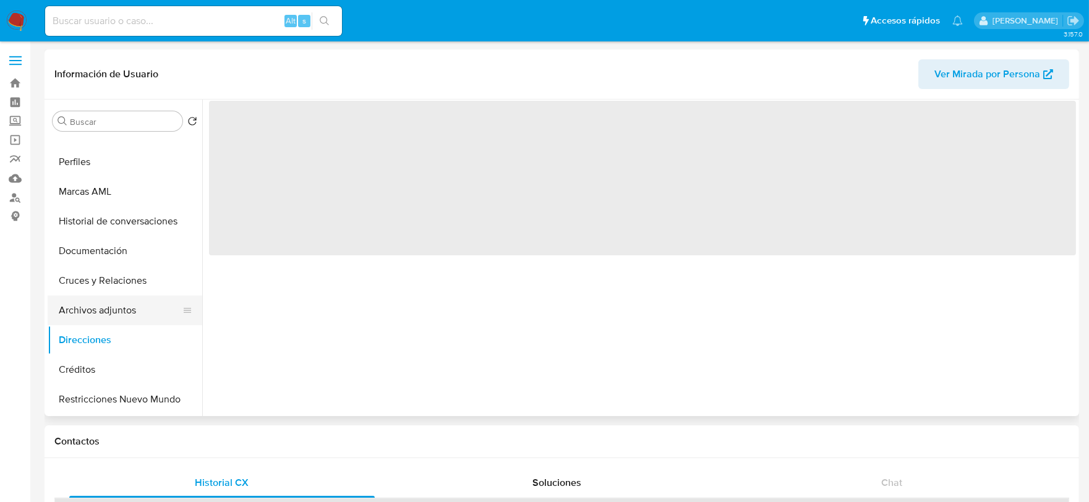
scroll to position [0, 0]
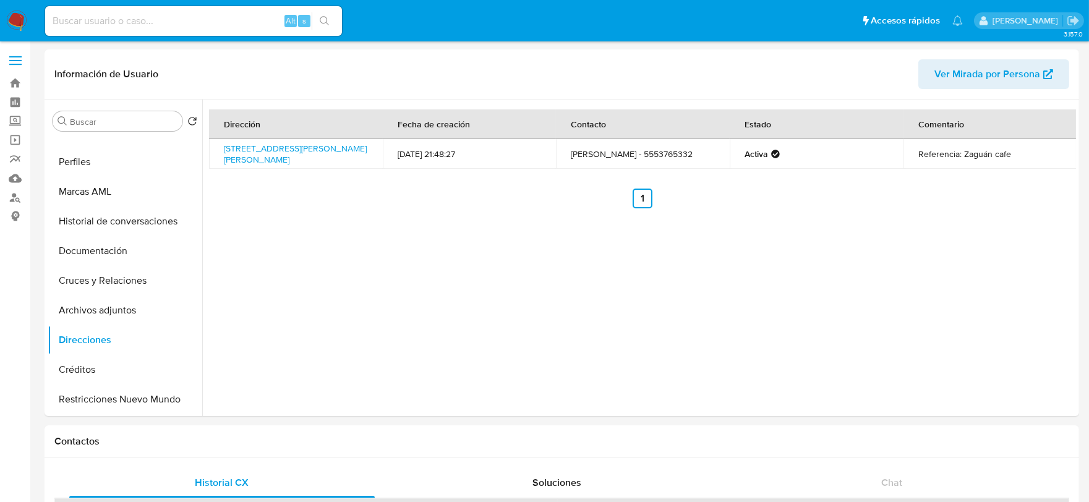
click at [194, 19] on input at bounding box center [193, 21] width 297 height 16
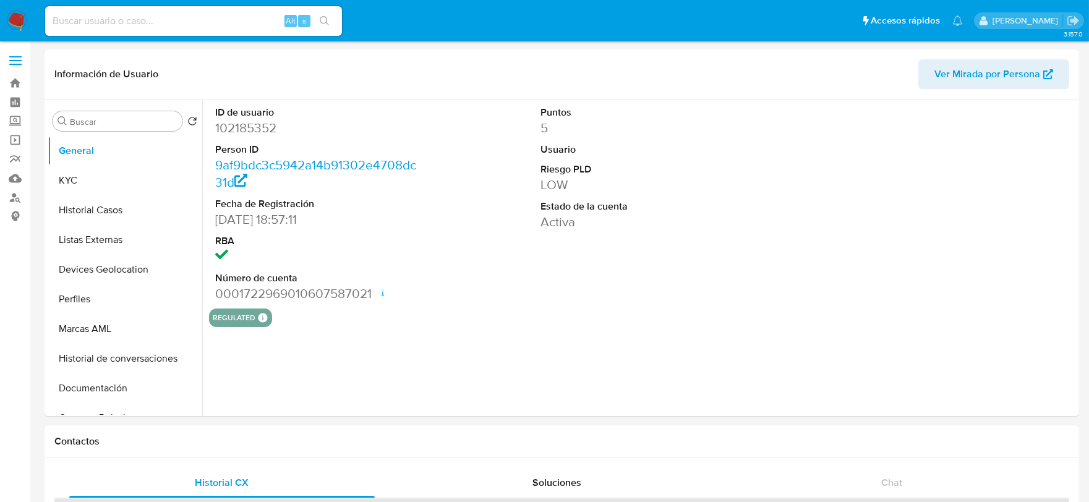
select select "10"
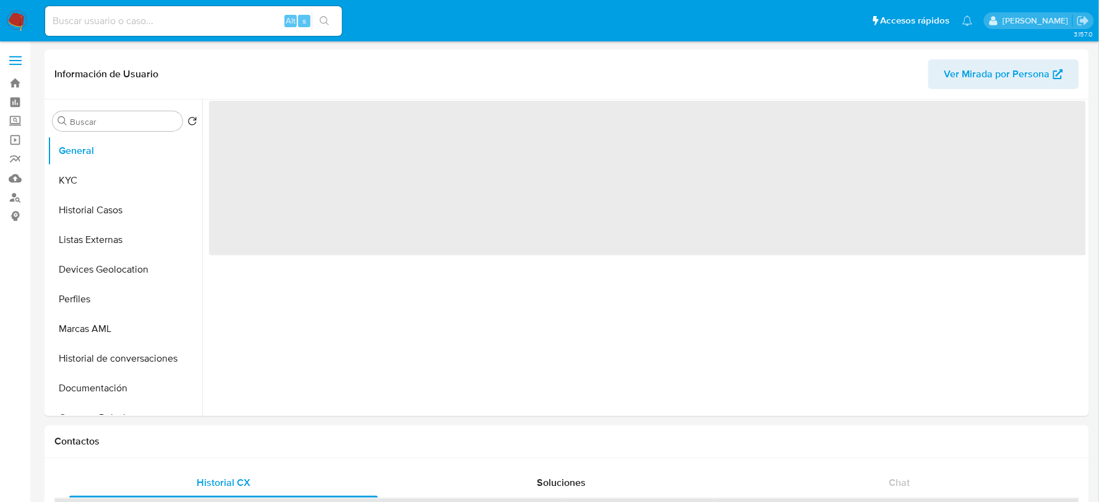
select select "10"
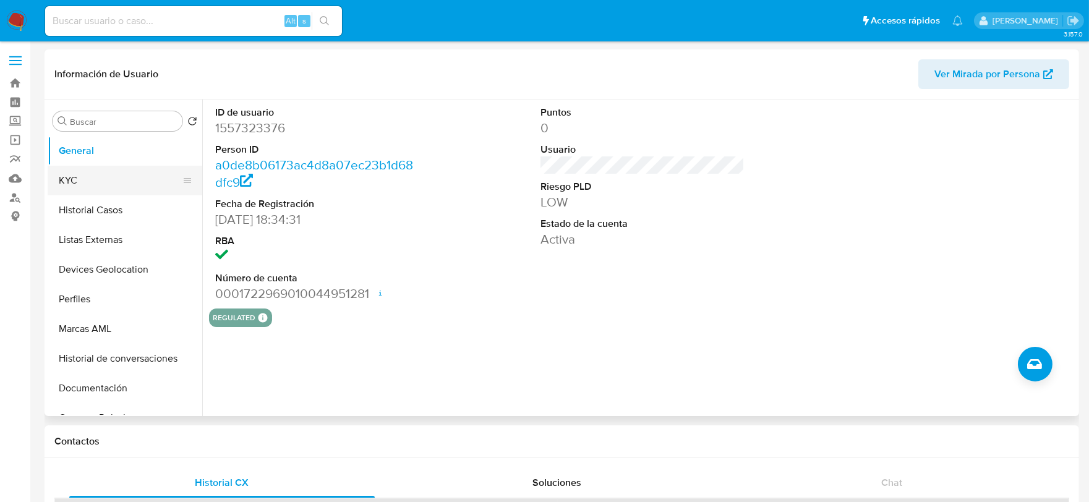
click at [77, 179] on button "KYC" at bounding box center [120, 181] width 145 height 30
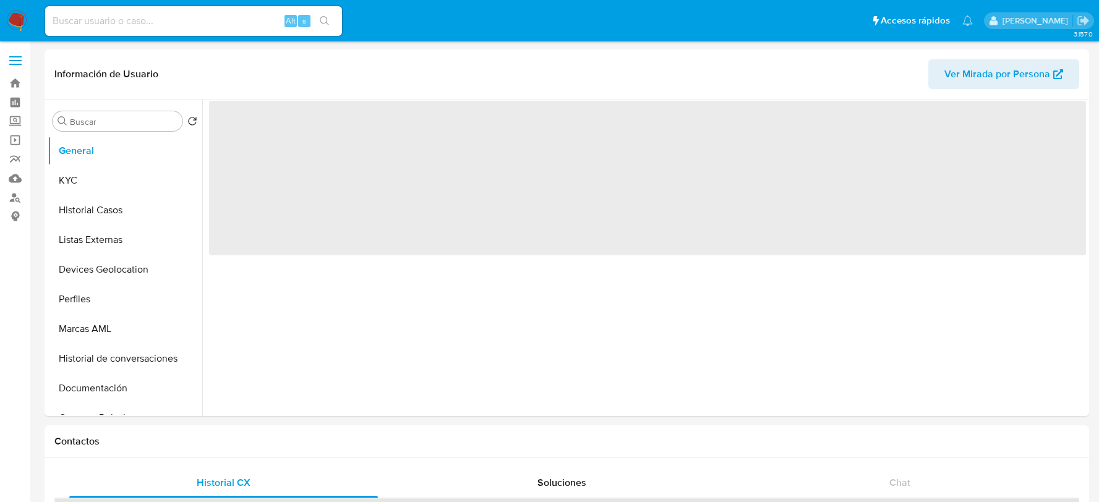
select select "10"
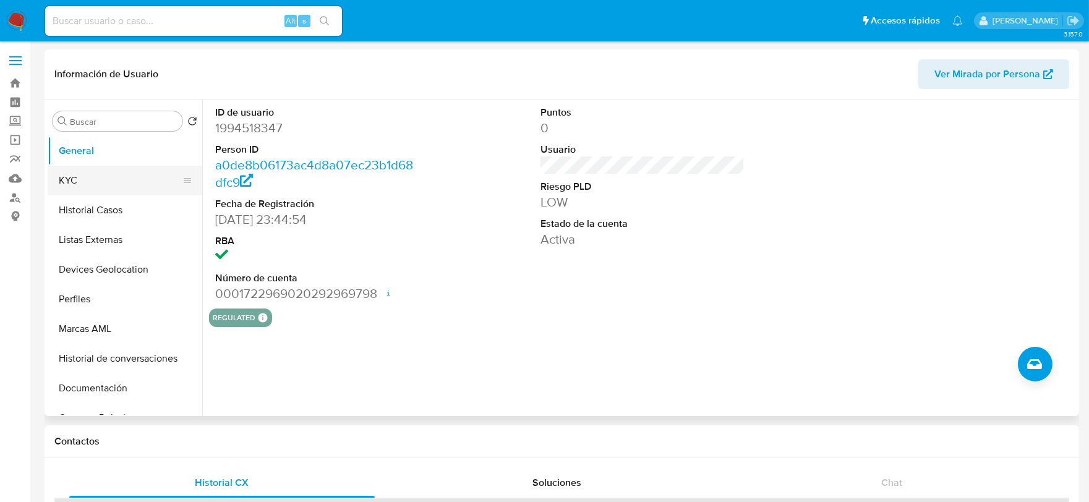
click at [65, 181] on button "KYC" at bounding box center [120, 181] width 145 height 30
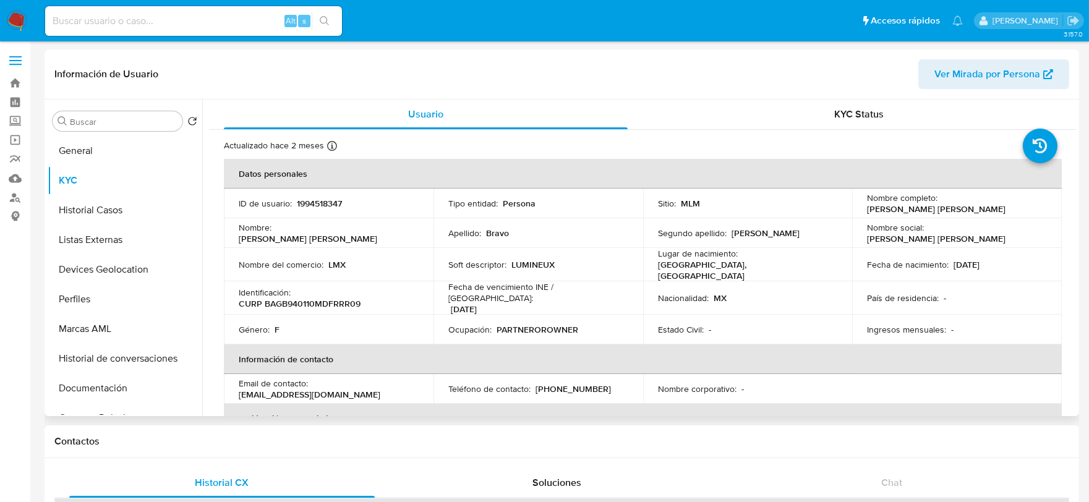
click at [532, 266] on p "LUMINEUX" at bounding box center [532, 264] width 43 height 11
copy p "LUMINEUX"
click at [309, 198] on p "1994518347" at bounding box center [319, 203] width 45 height 11
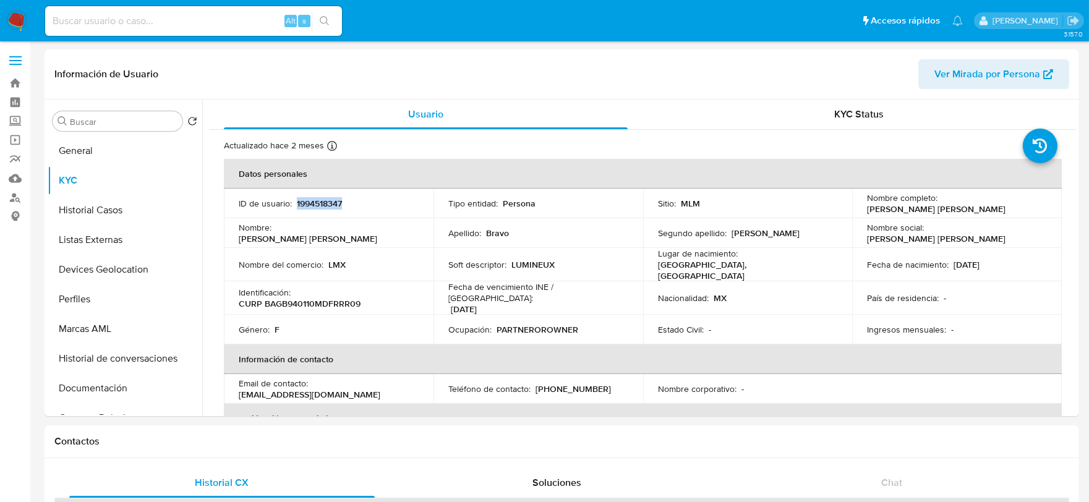
copy p "1994518347"
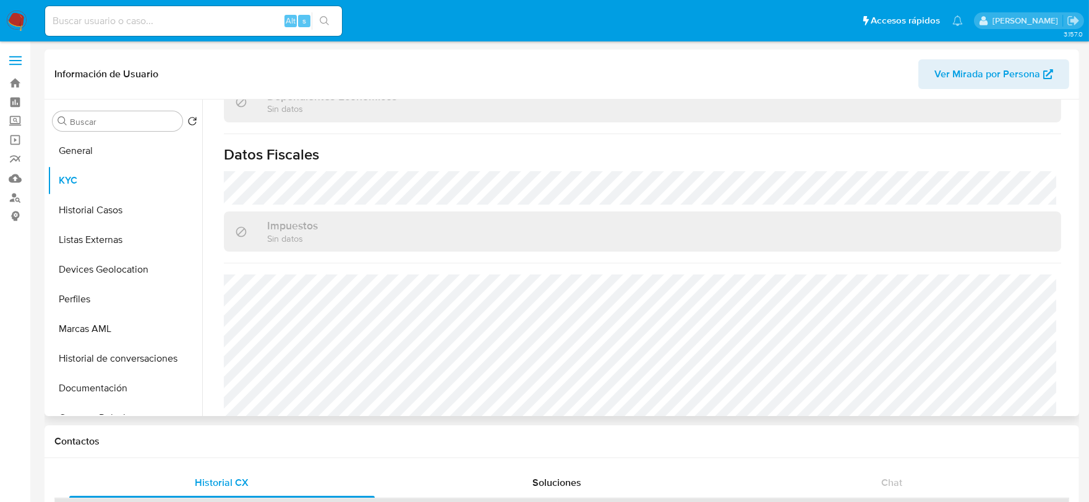
scroll to position [777, 0]
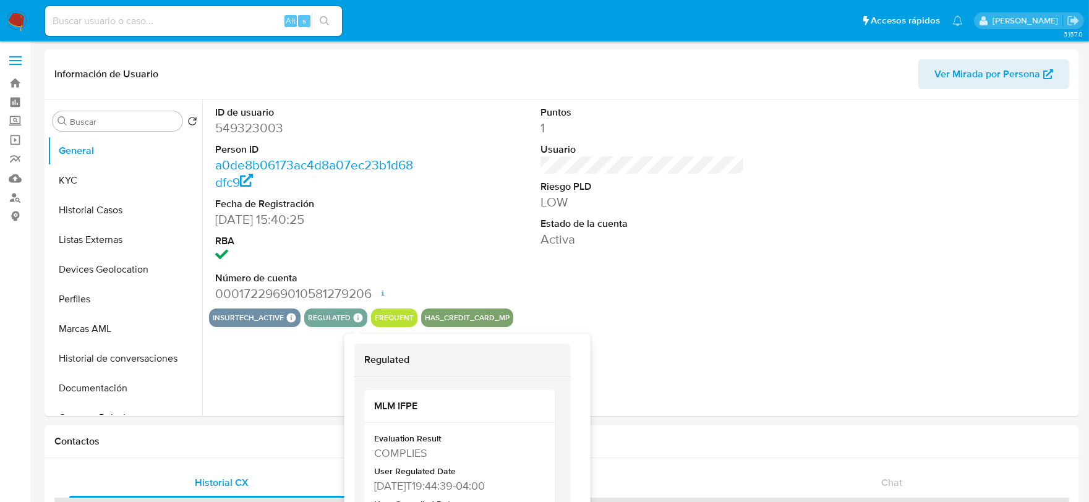
select select "10"
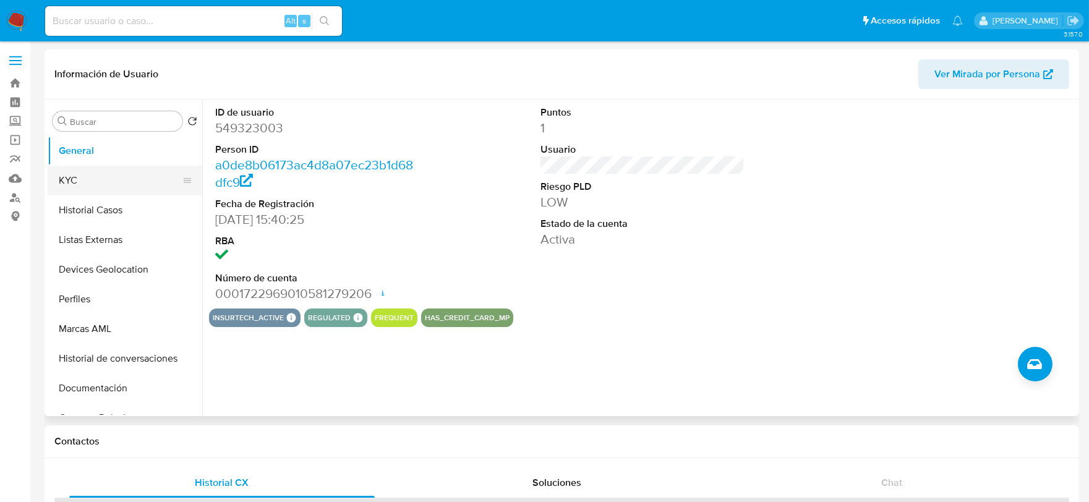
click at [119, 173] on button "KYC" at bounding box center [120, 181] width 145 height 30
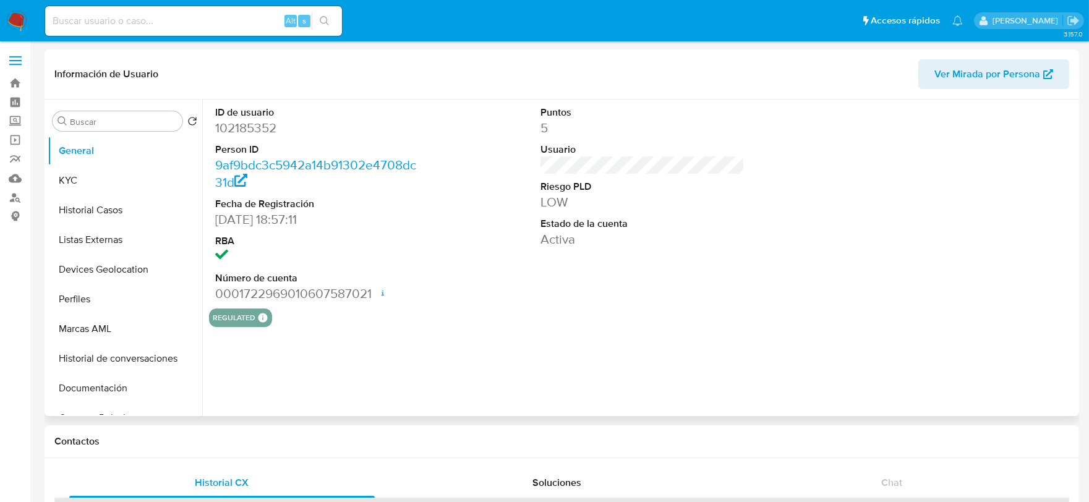
select select "10"
click at [82, 175] on button "KYC" at bounding box center [120, 181] width 145 height 30
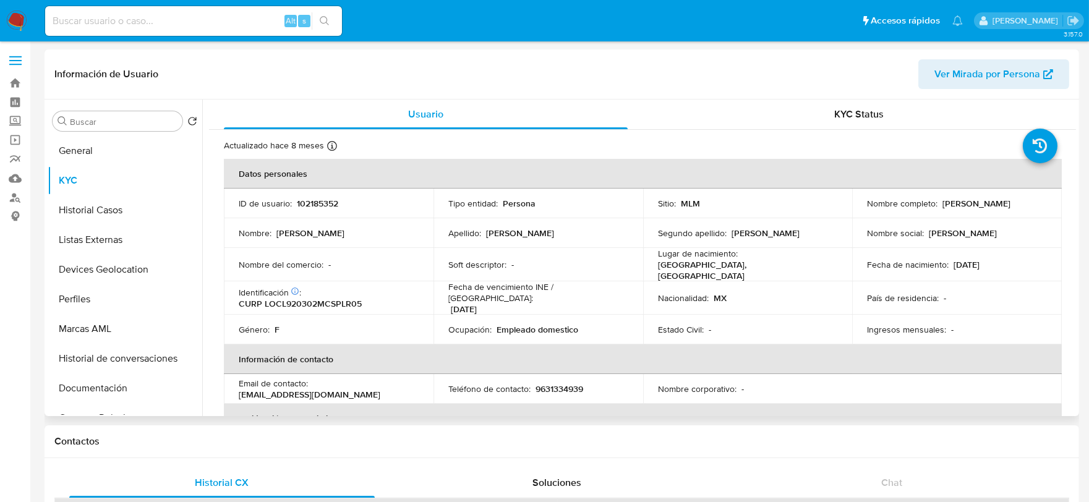
click at [304, 195] on td "ID de usuario : 102185352" at bounding box center [329, 204] width 210 height 30
copy p "102185352"
click at [299, 209] on td "ID de usuario : 102185352" at bounding box center [329, 204] width 210 height 30
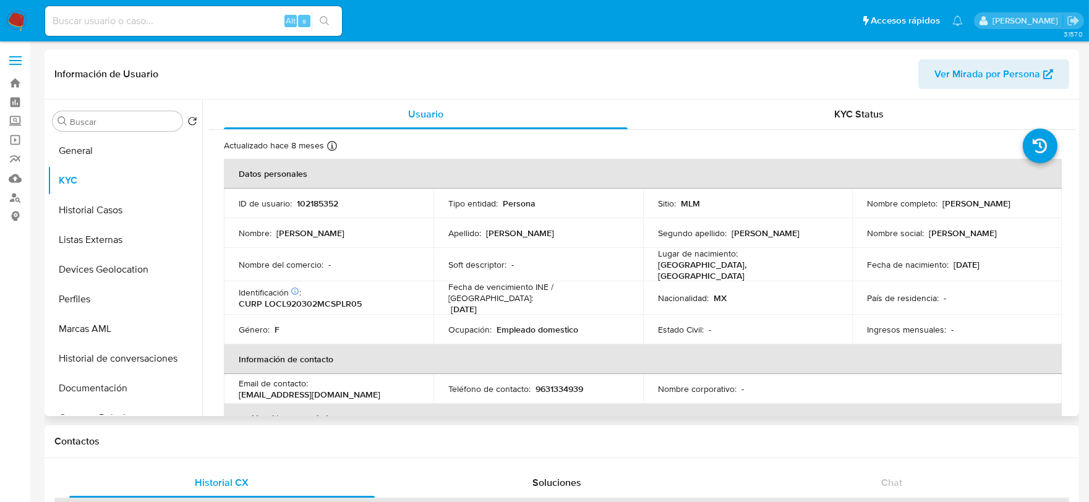
click at [312, 200] on p "102185352" at bounding box center [317, 203] width 41 height 11
copy p "102185352"
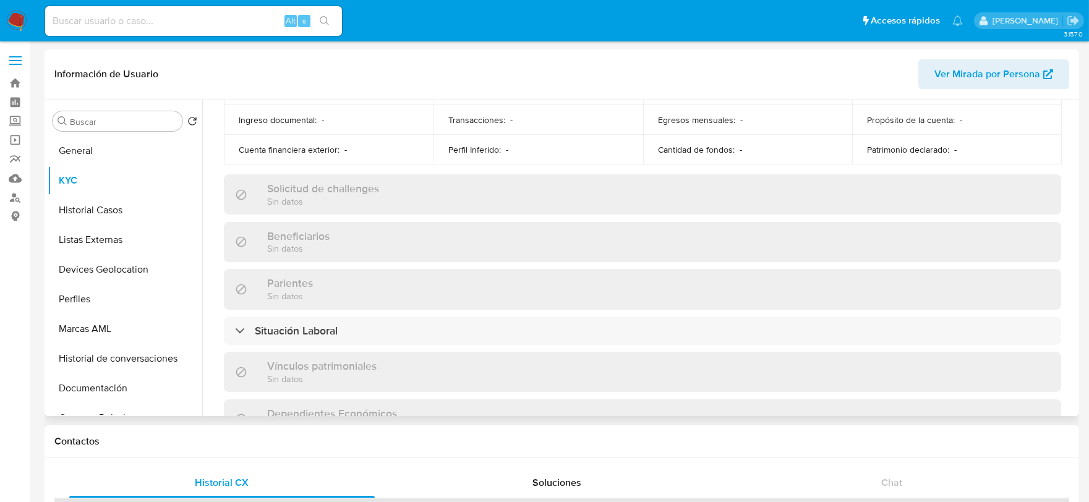
scroll to position [777, 0]
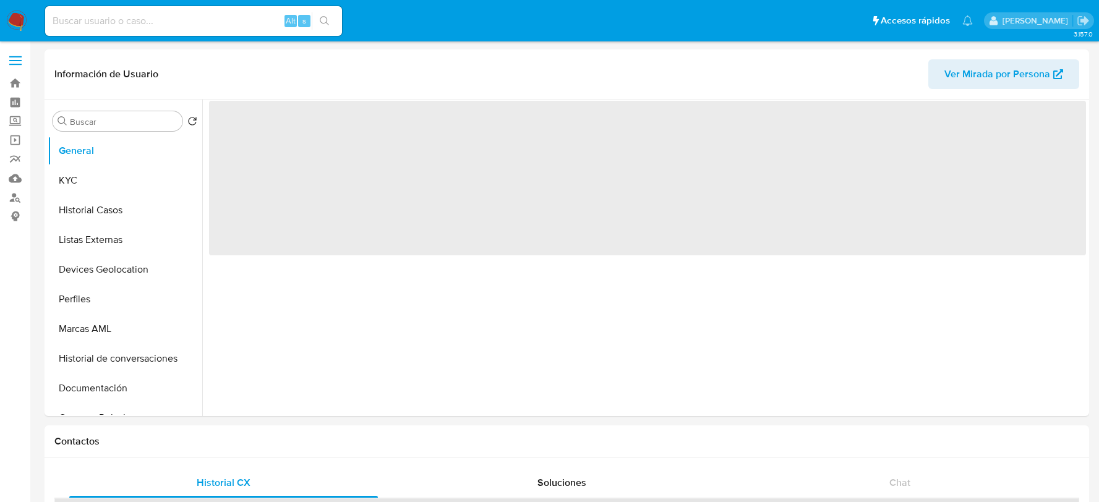
select select "10"
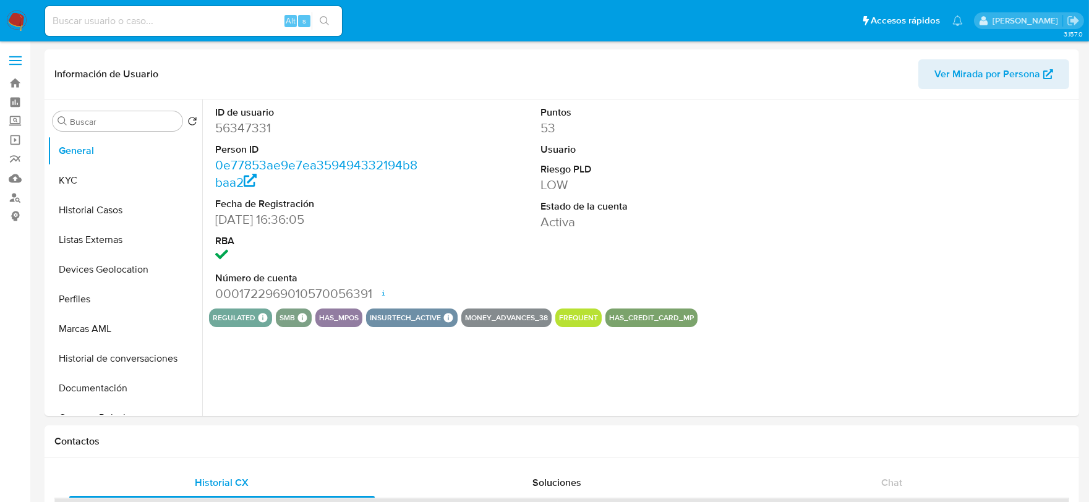
select select "10"
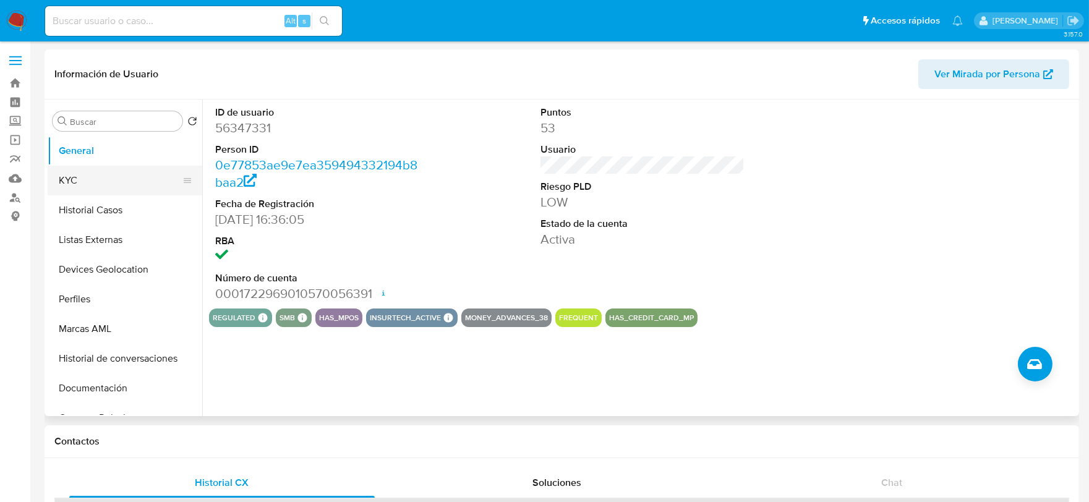
click at [88, 187] on button "KYC" at bounding box center [120, 181] width 145 height 30
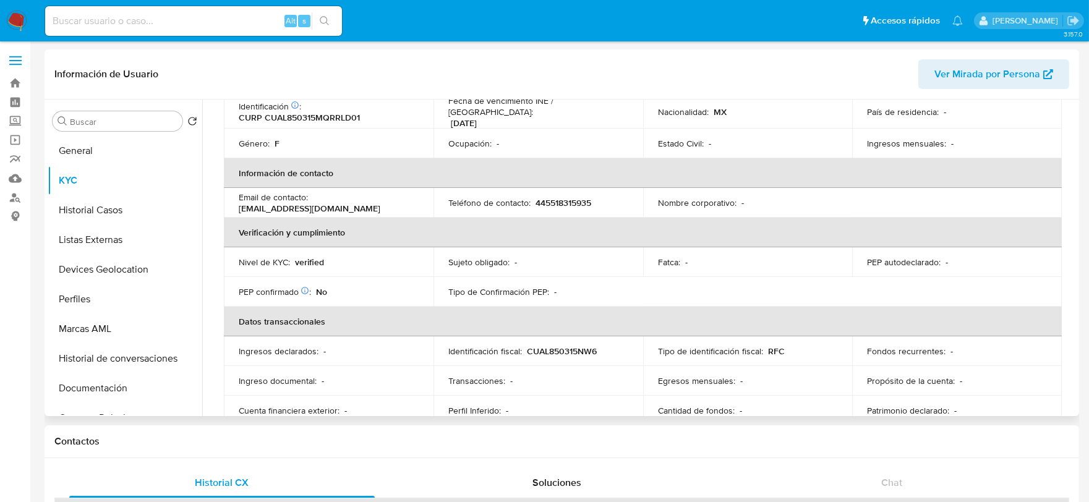
scroll to position [206, 0]
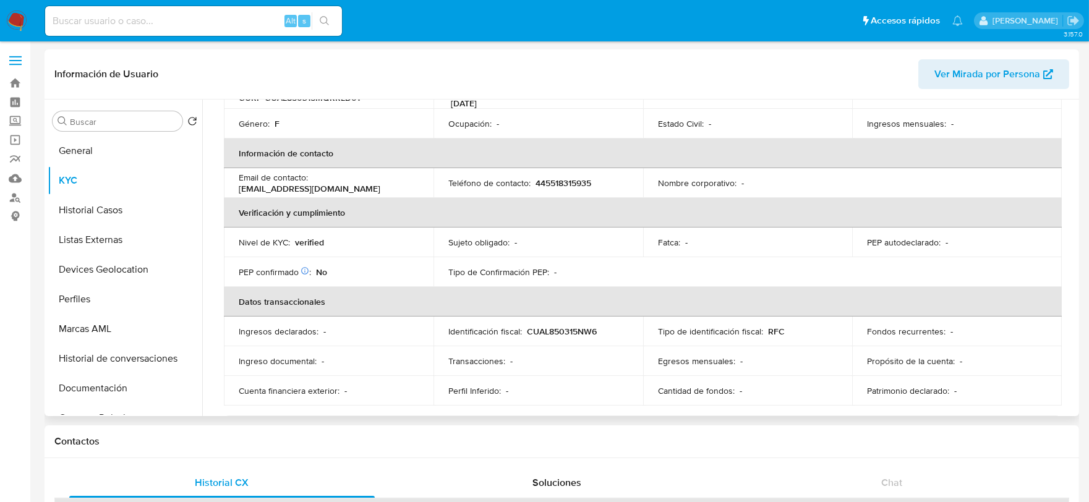
click at [280, 183] on p "[EMAIL_ADDRESS][DOMAIN_NAME]" at bounding box center [310, 188] width 142 height 11
click at [280, 183] on p "auryalvarado@hotmail.com" at bounding box center [310, 188] width 142 height 11
click at [289, 183] on p "auryalvarado@hotmail.com" at bounding box center [310, 188] width 142 height 11
drag, startPoint x: 348, startPoint y: 184, endPoint x: 234, endPoint y: 186, distance: 114.4
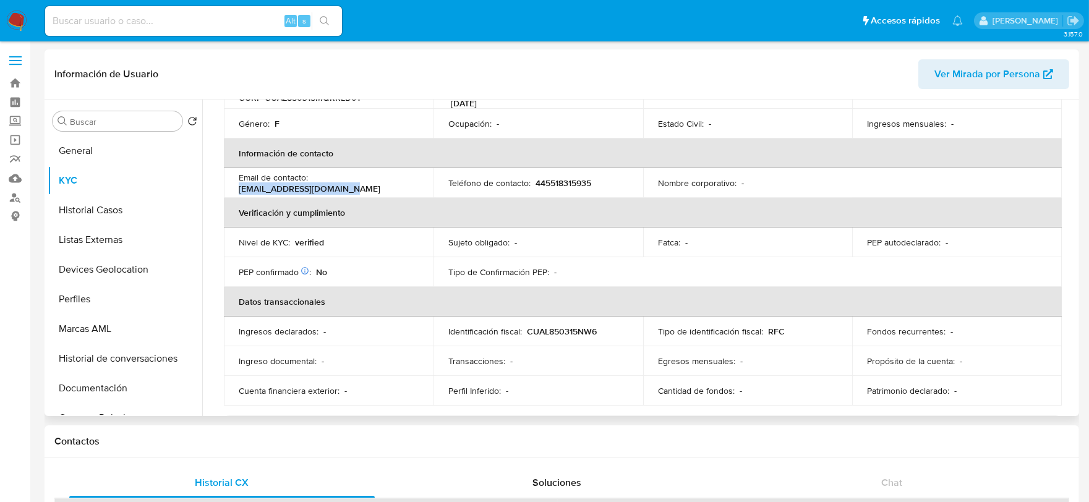
click at [234, 186] on td "Email de contacto : auryalvarado@hotmail.com" at bounding box center [329, 183] width 210 height 30
copy p "auryalvarado@hotmail.com"
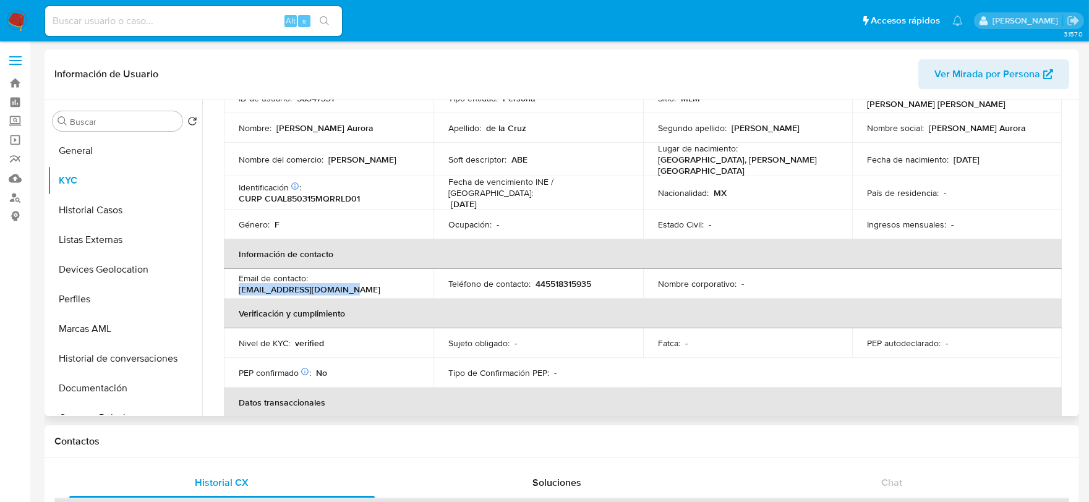
scroll to position [0, 0]
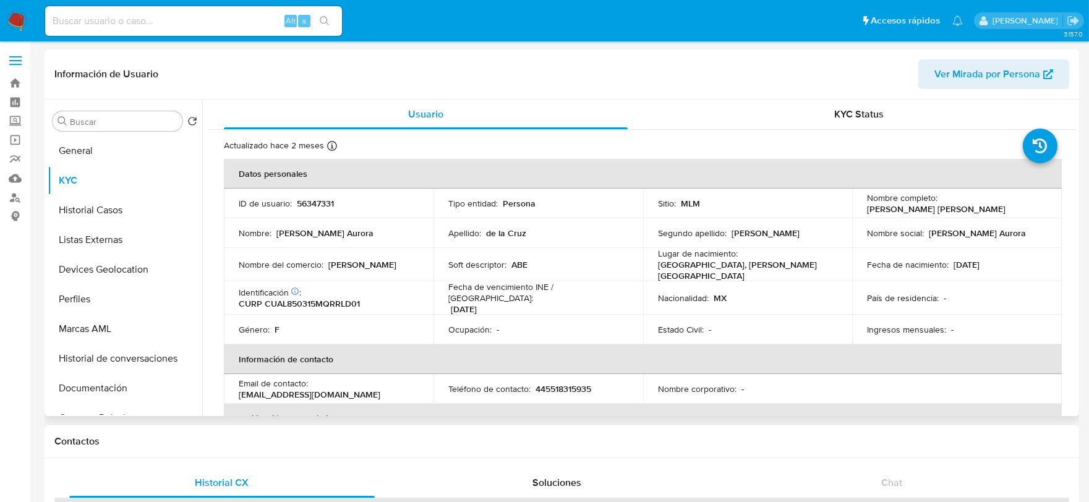
click at [322, 202] on p "56347331" at bounding box center [315, 203] width 37 height 11
click at [321, 202] on p "56347331" at bounding box center [315, 203] width 37 height 11
copy p "56347331"
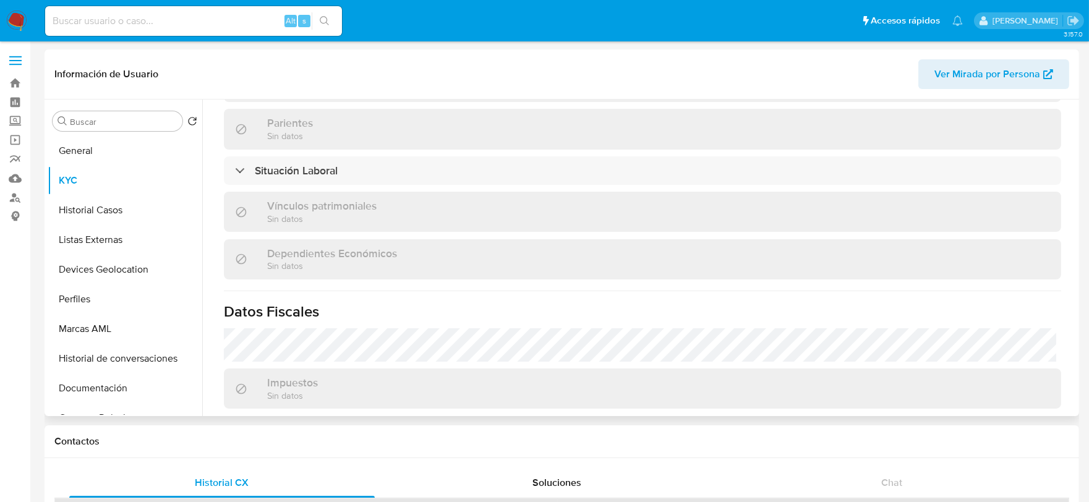
scroll to position [756, 0]
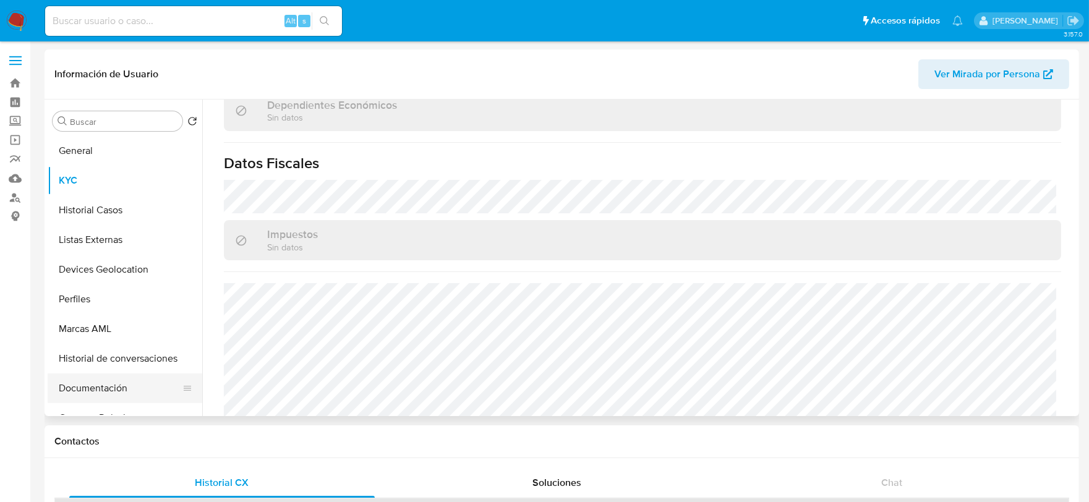
click at [112, 382] on button "Documentación" at bounding box center [120, 388] width 145 height 30
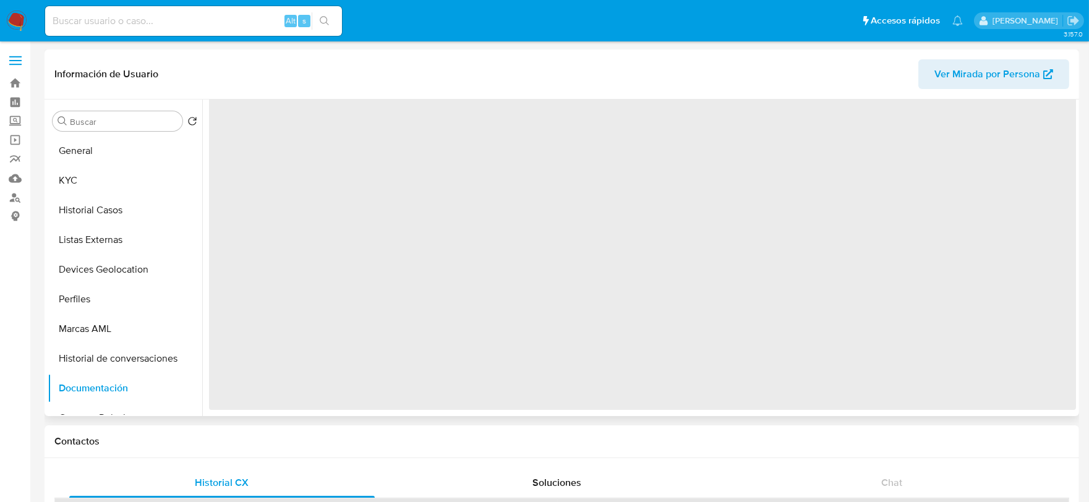
scroll to position [0, 0]
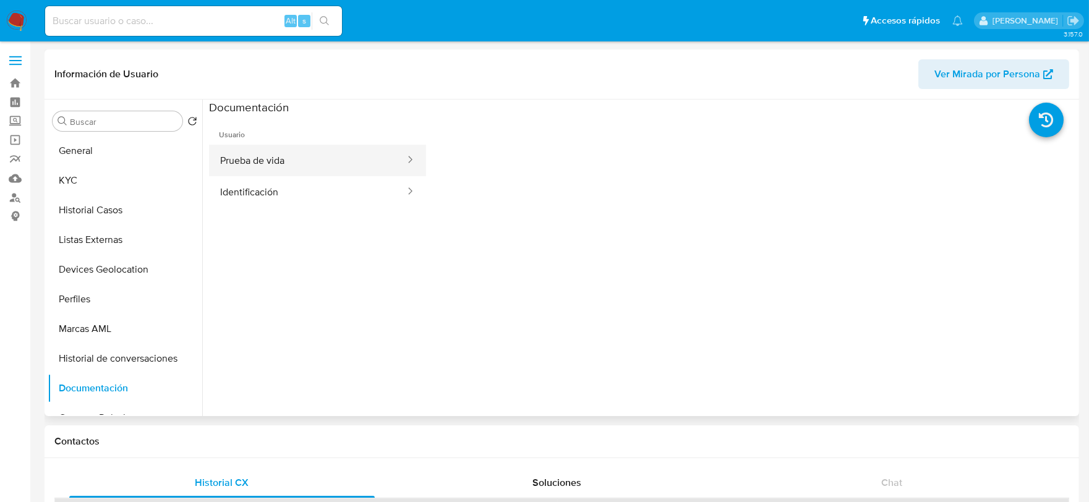
click at [283, 162] on button "Prueba de vida" at bounding box center [307, 161] width 197 height 32
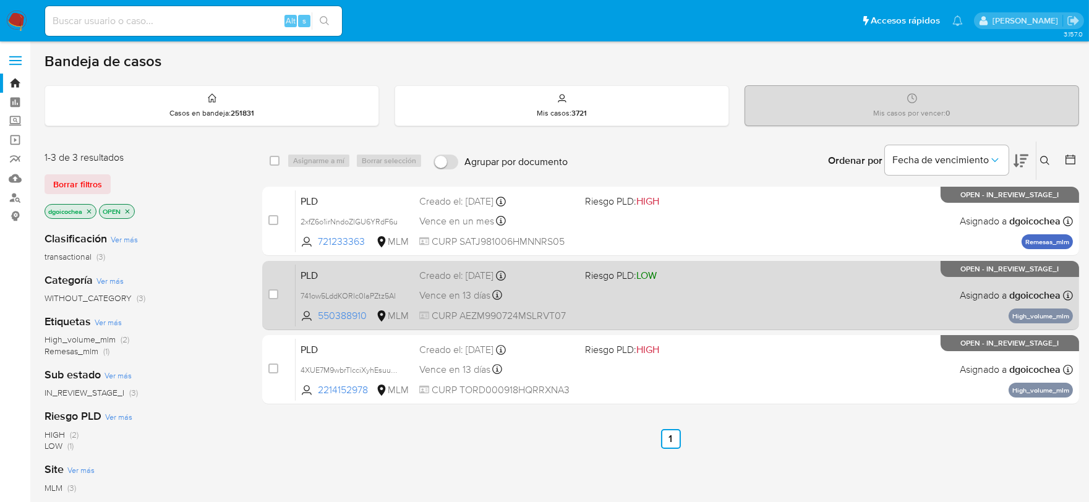
click at [310, 273] on span "PLD" at bounding box center [354, 274] width 109 height 16
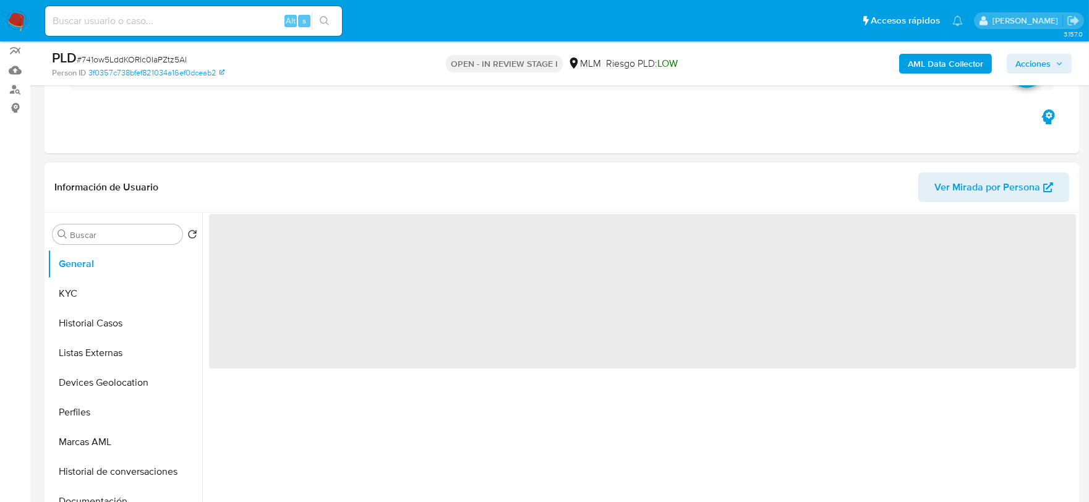
scroll to position [343, 0]
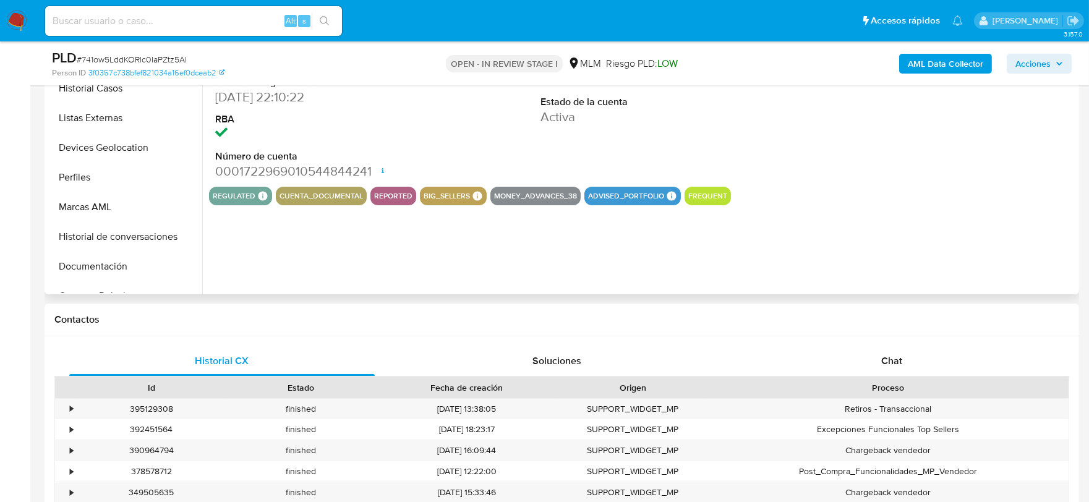
select select "10"
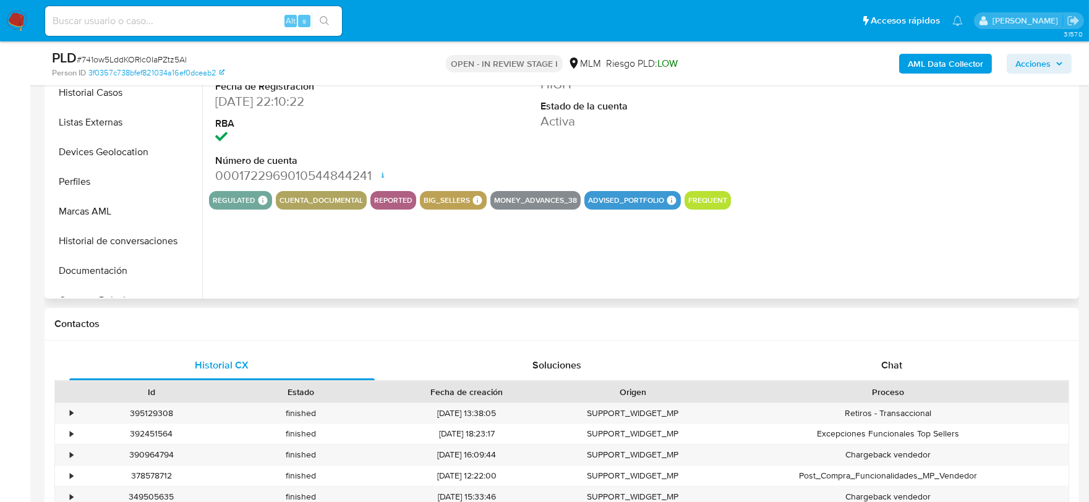
scroll to position [275, 0]
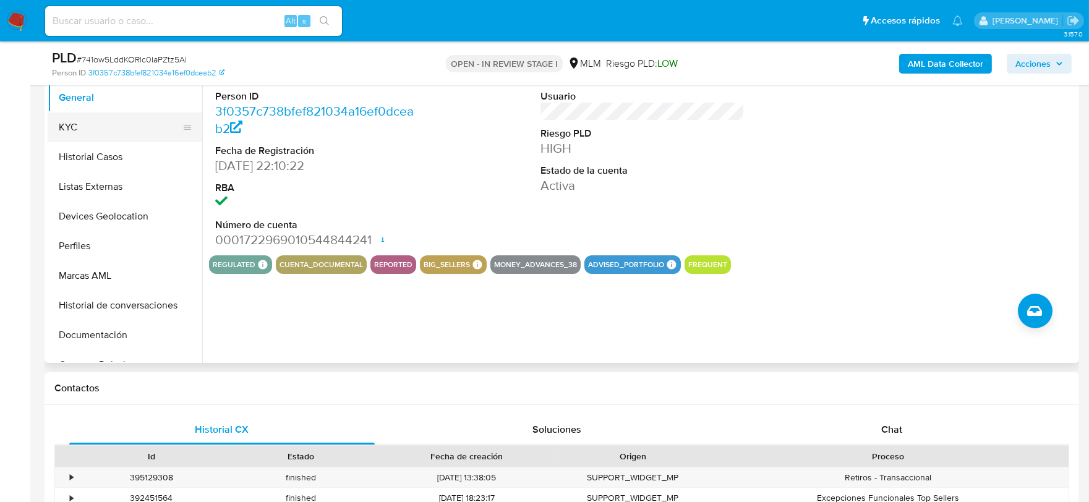
click at [82, 126] on button "KYC" at bounding box center [120, 128] width 145 height 30
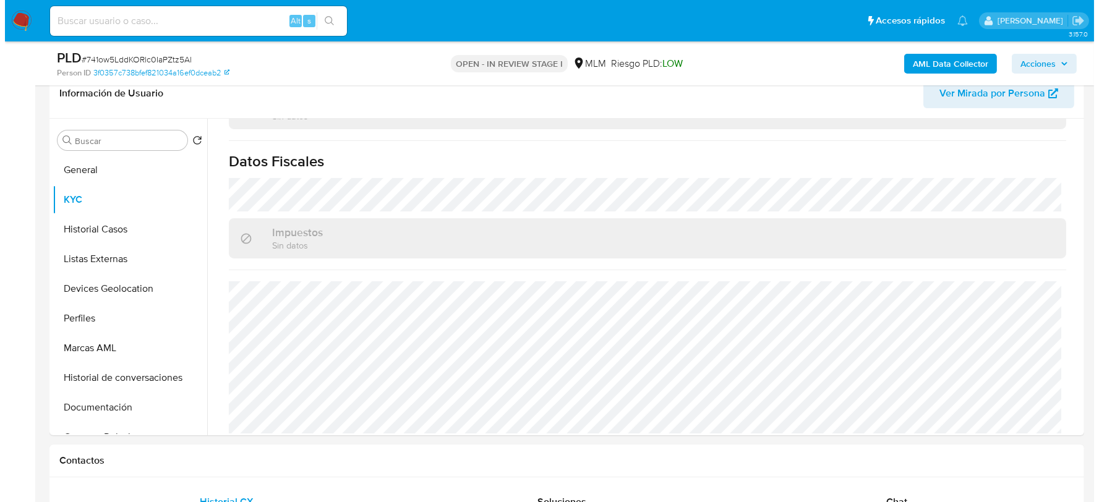
scroll to position [0, 0]
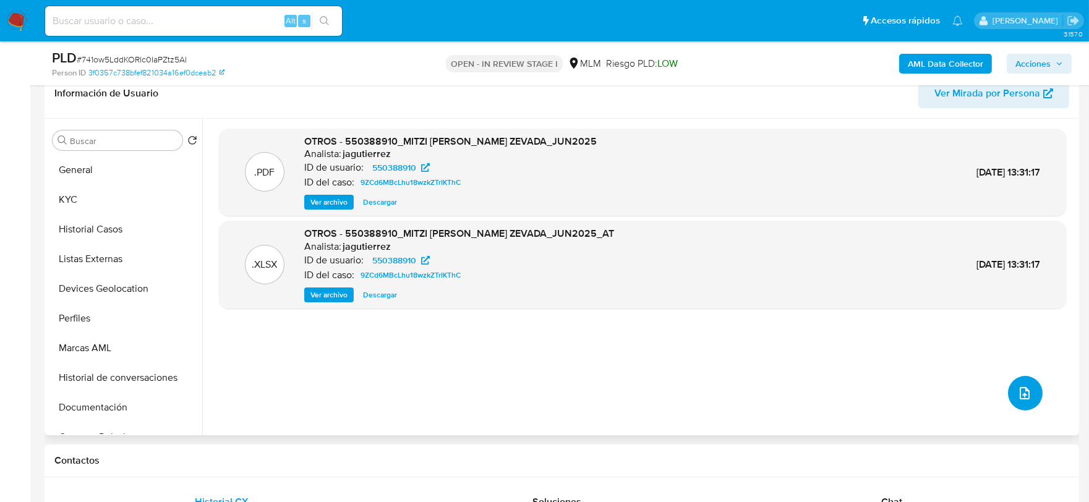
click at [1019, 396] on icon "upload-file" at bounding box center [1024, 393] width 15 height 15
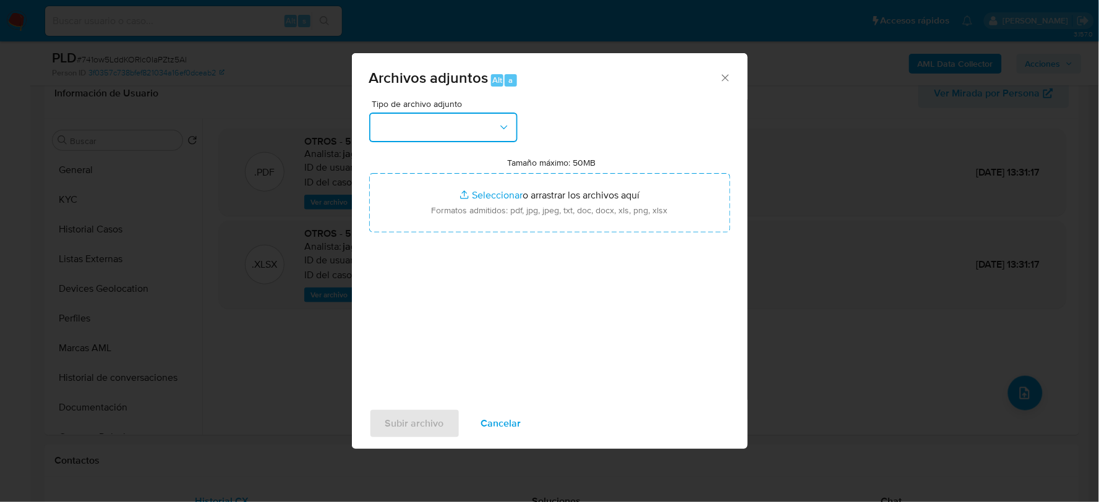
click at [422, 116] on button "button" at bounding box center [443, 128] width 148 height 30
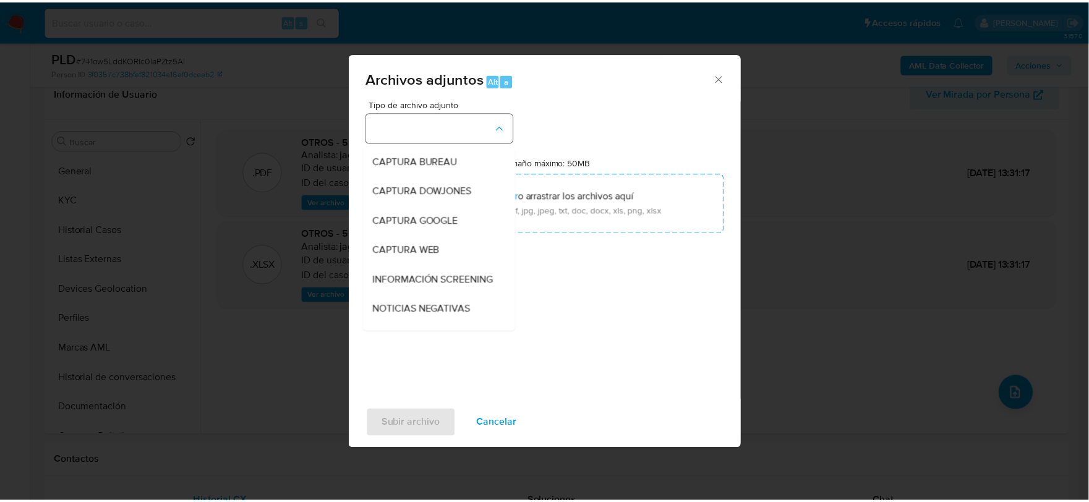
scroll to position [94, 0]
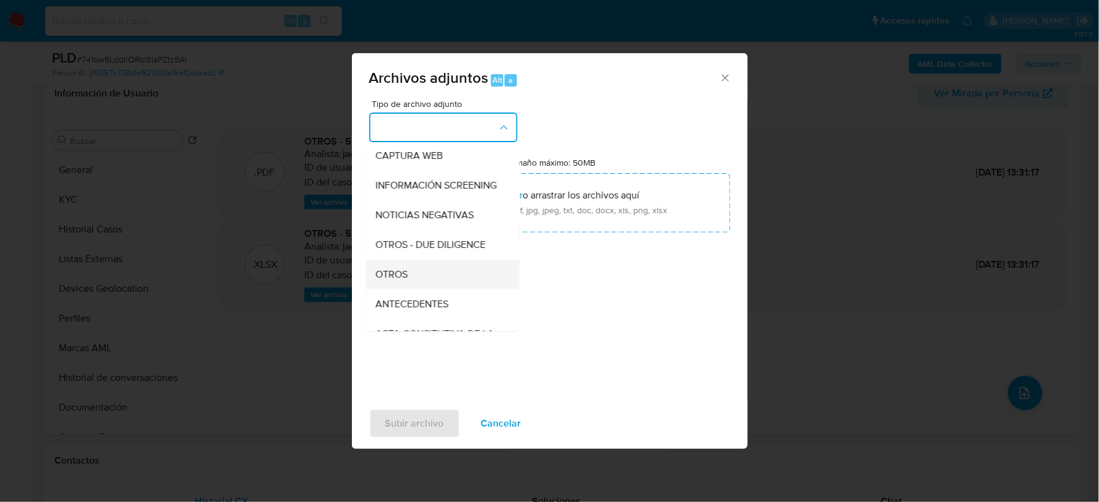
click at [425, 285] on div "OTROS" at bounding box center [439, 274] width 126 height 30
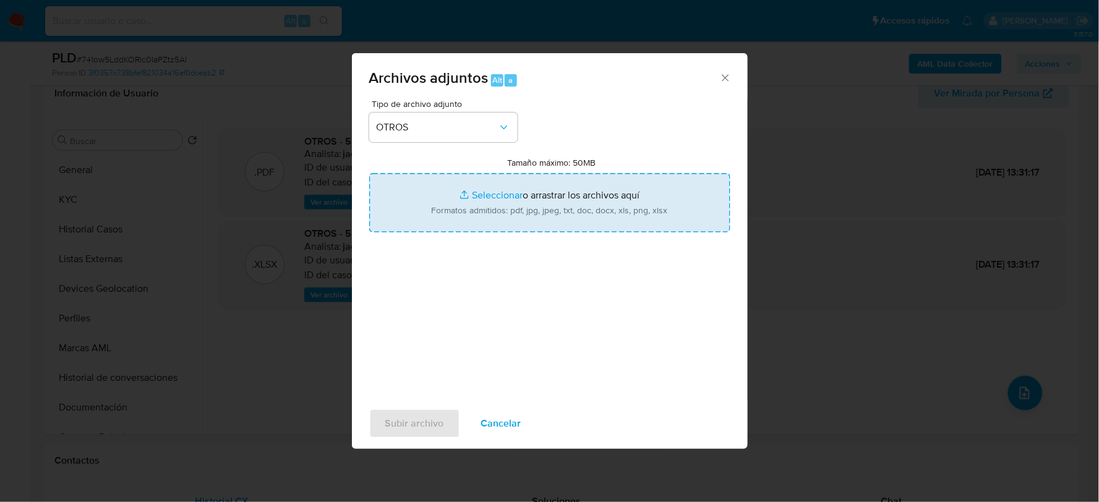
type input "C:\fakepath\550388910_MITZI ARREDONDO_JUL2025.pdf"
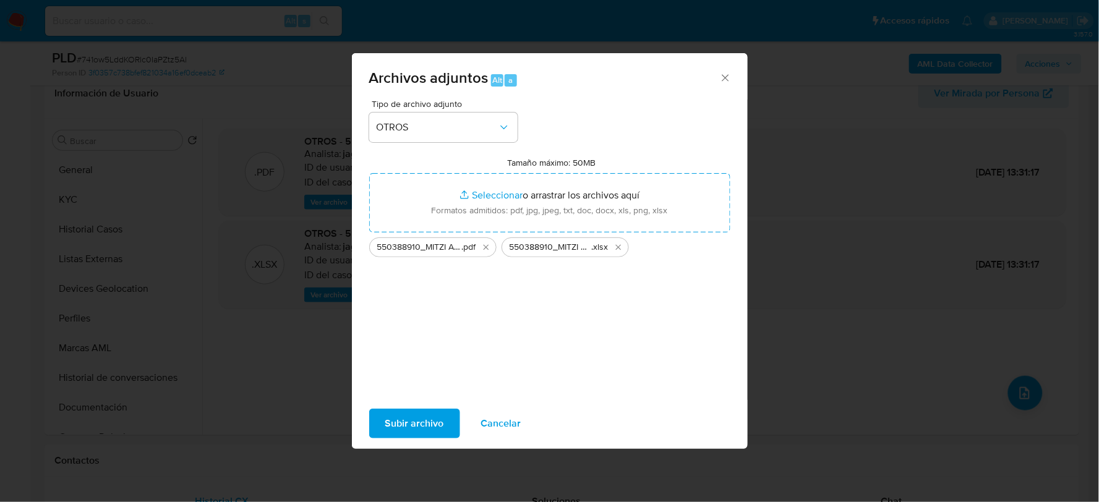
click at [422, 417] on span "Subir archivo" at bounding box center [414, 423] width 59 height 27
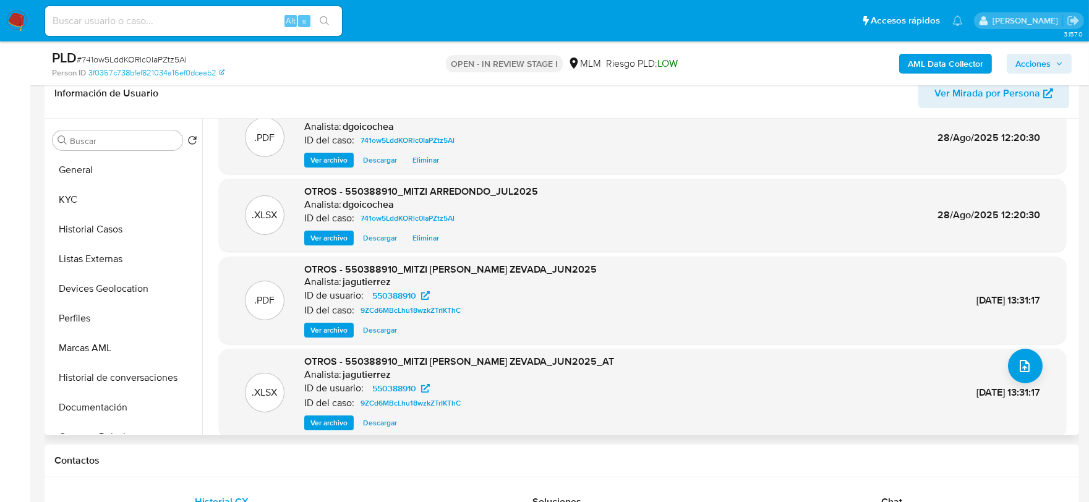
scroll to position [39, 0]
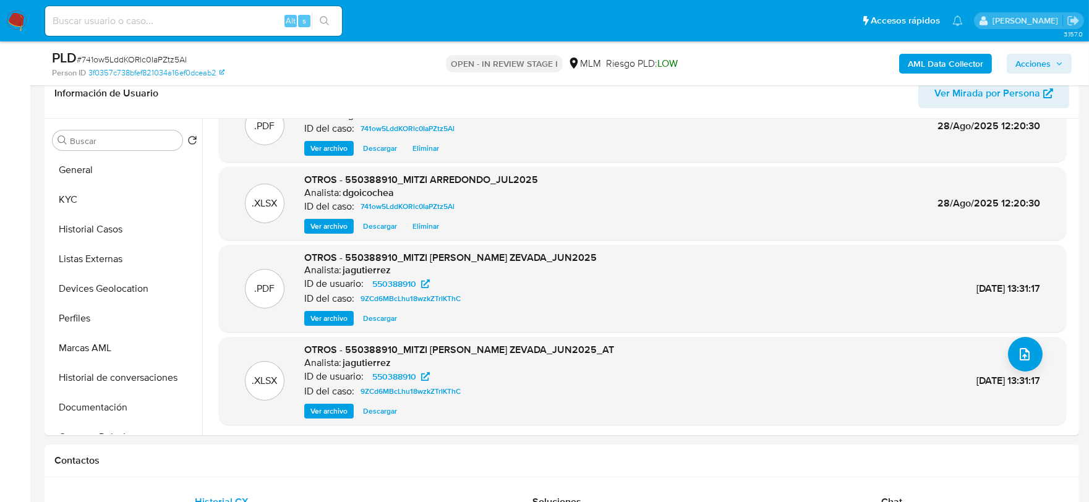
drag, startPoint x: 1036, startPoint y: 54, endPoint x: 1024, endPoint y: 63, distance: 14.1
click at [1036, 54] on span "Acciones" at bounding box center [1032, 64] width 35 height 20
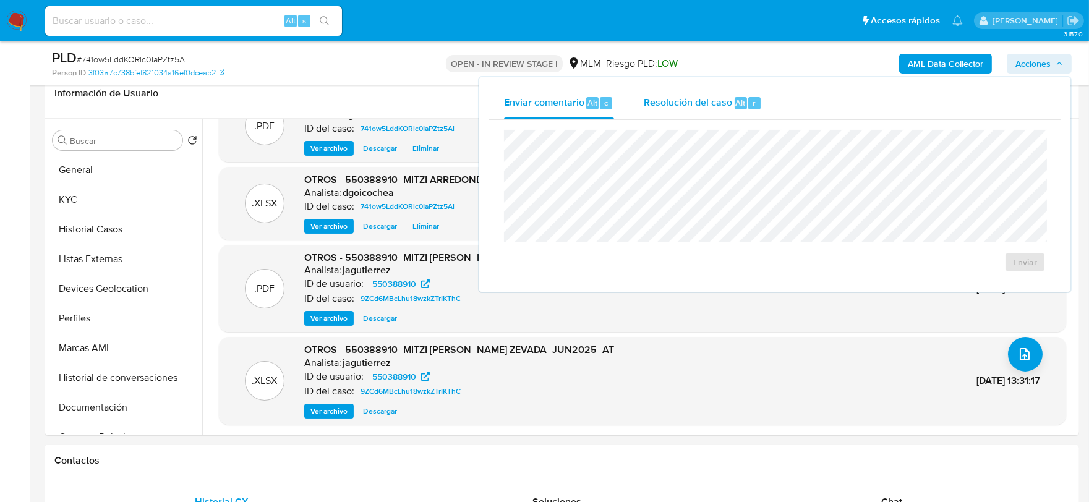
click at [676, 109] on div "Resolución del caso Alt r" at bounding box center [703, 103] width 118 height 32
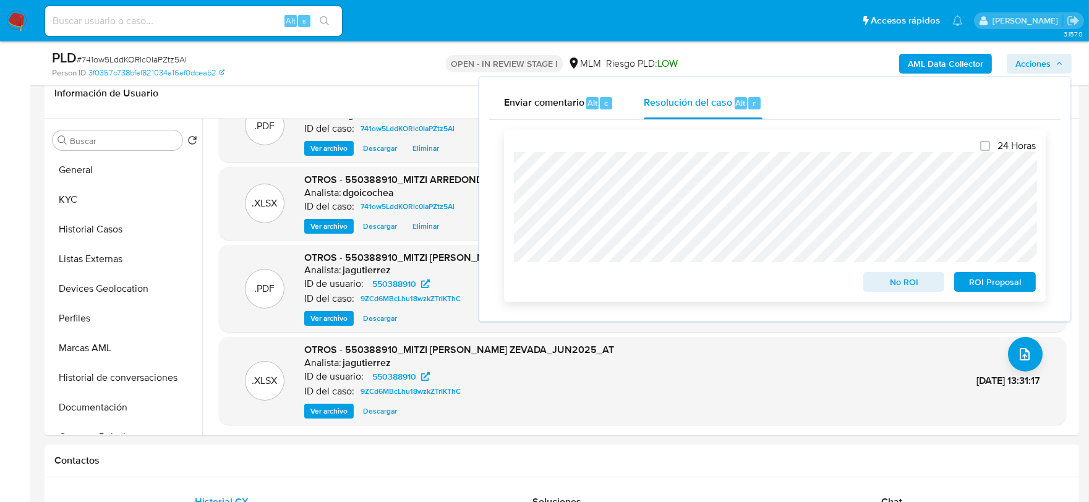
click at [898, 276] on span "No ROI" at bounding box center [904, 281] width 64 height 17
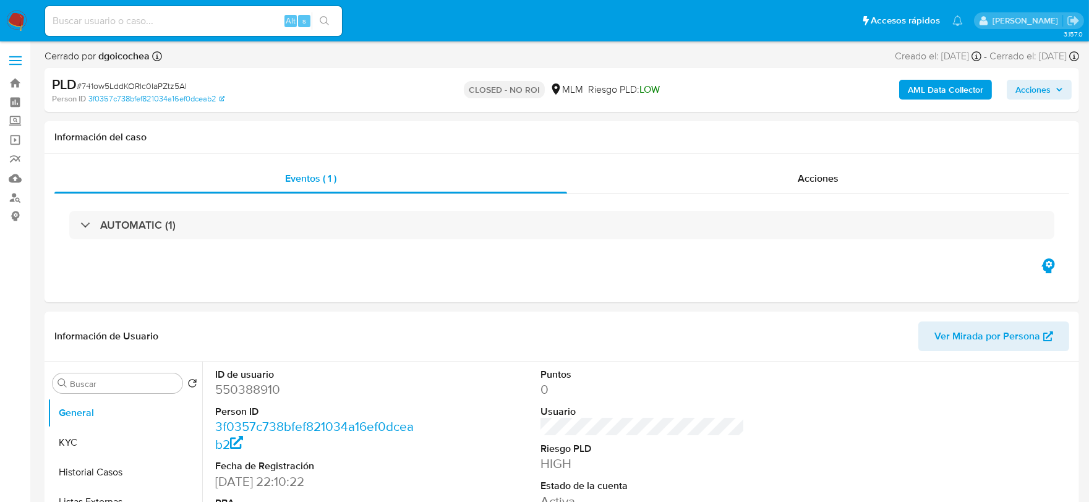
select select "10"
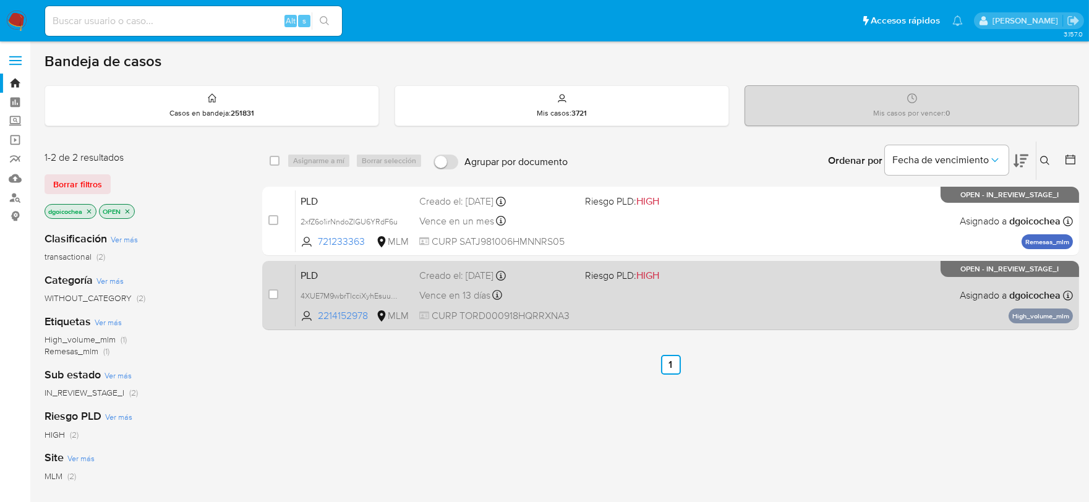
click at [308, 276] on span "PLD" at bounding box center [354, 274] width 109 height 16
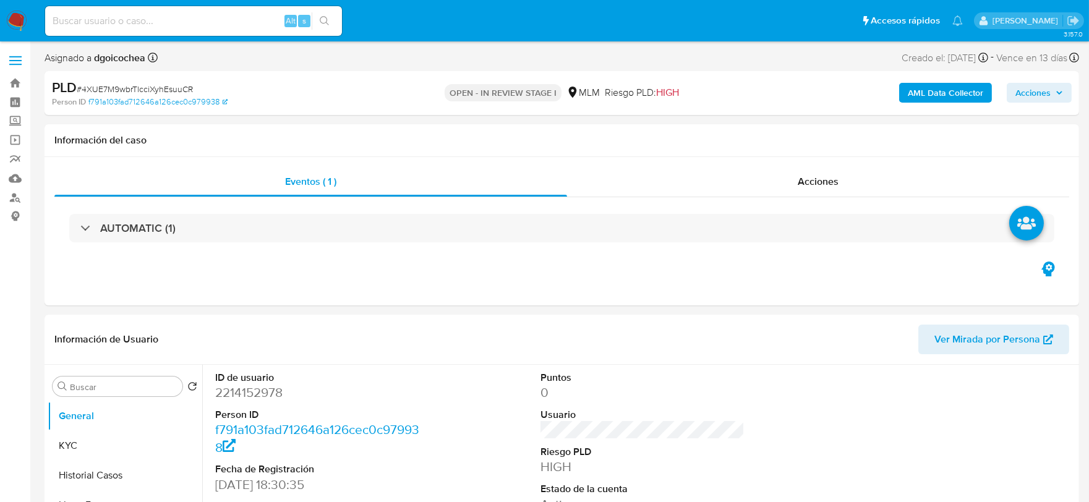
select select "10"
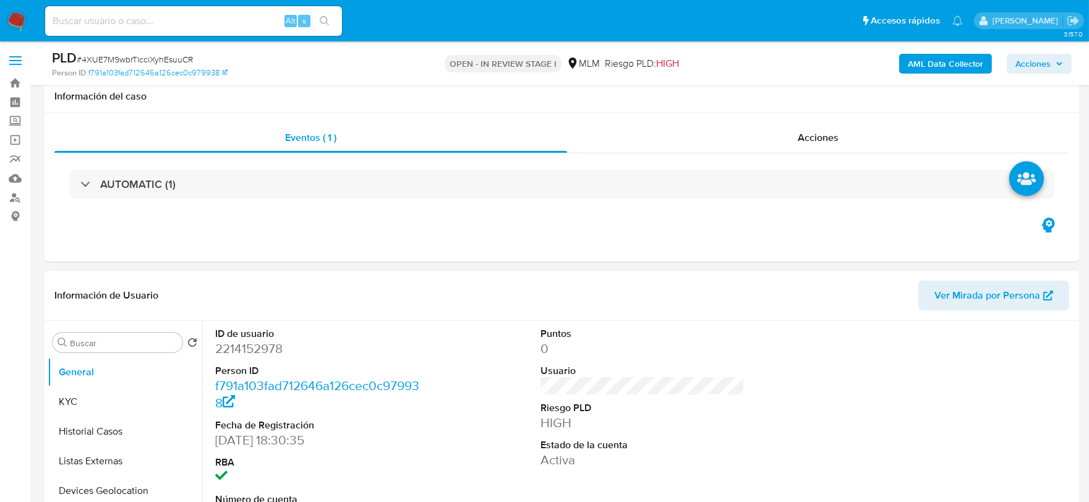
scroll to position [275, 0]
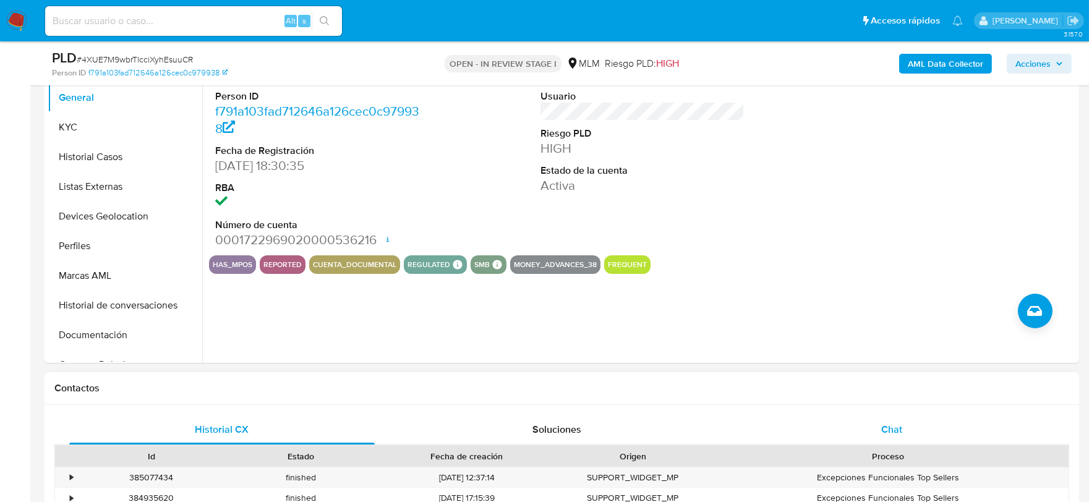
drag, startPoint x: 888, startPoint y: 431, endPoint x: 863, endPoint y: 422, distance: 27.0
click at [888, 431] on span "Chat" at bounding box center [891, 429] width 21 height 14
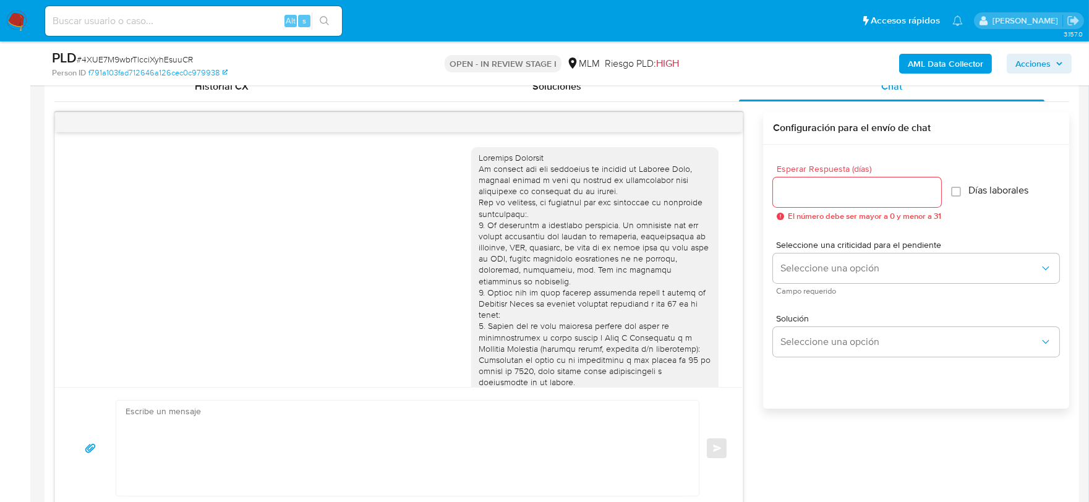
scroll to position [119, 0]
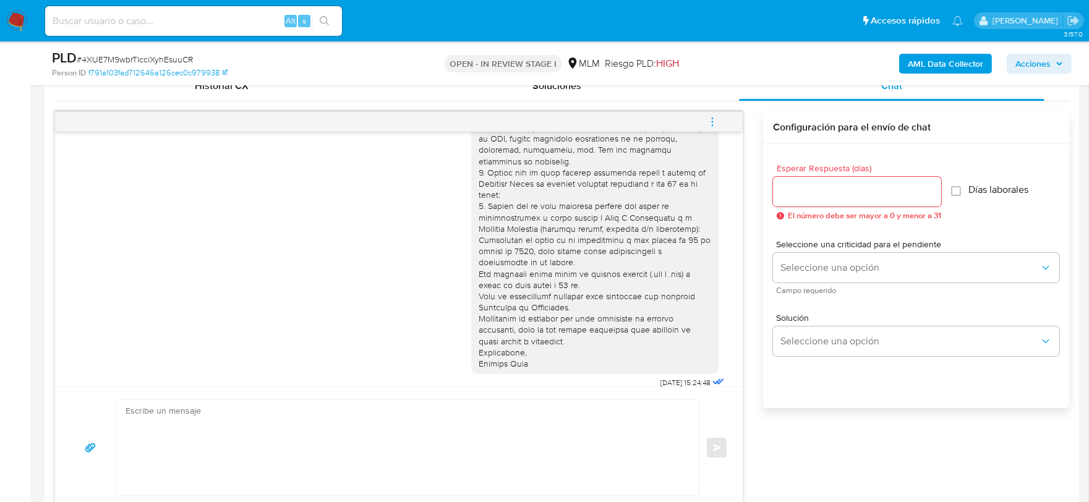
click at [709, 121] on icon "menu-action" at bounding box center [712, 121] width 11 height 11
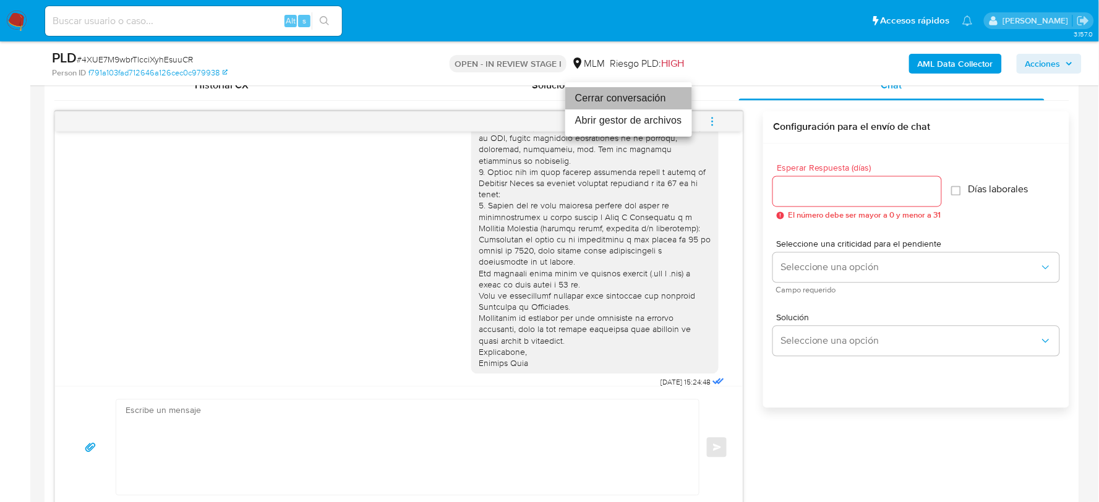
click at [639, 93] on li "Cerrar conversación" at bounding box center [628, 98] width 127 height 22
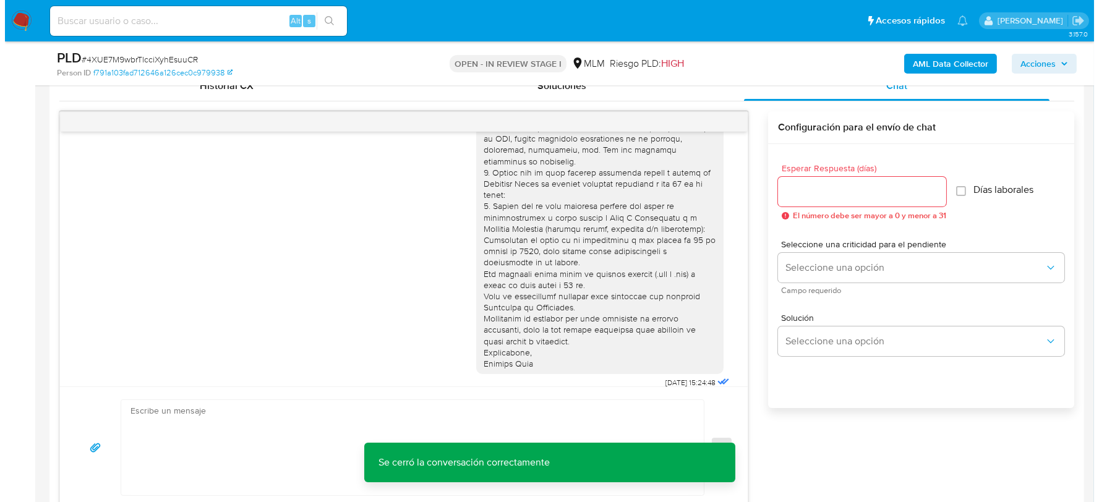
scroll to position [202, 0]
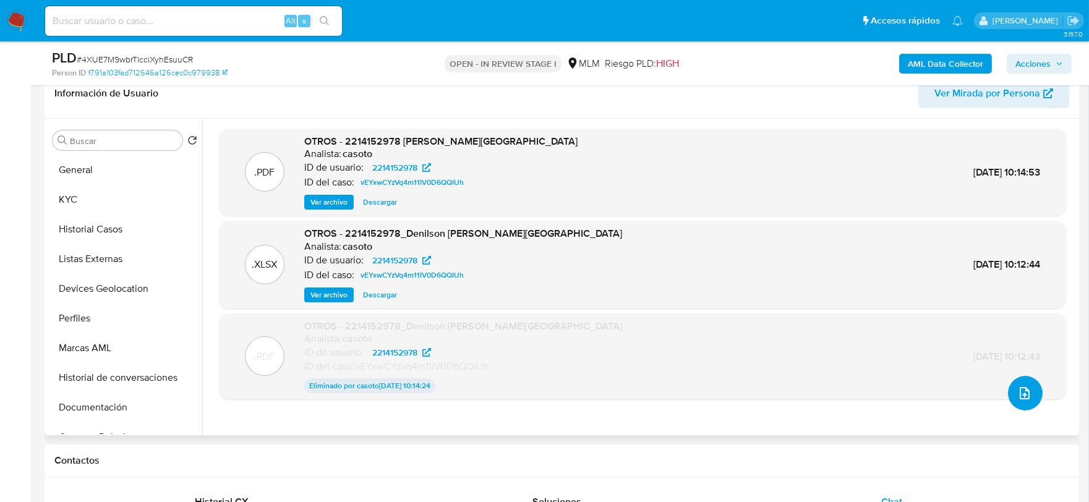
click at [1028, 385] on button "upload-file" at bounding box center [1025, 393] width 35 height 35
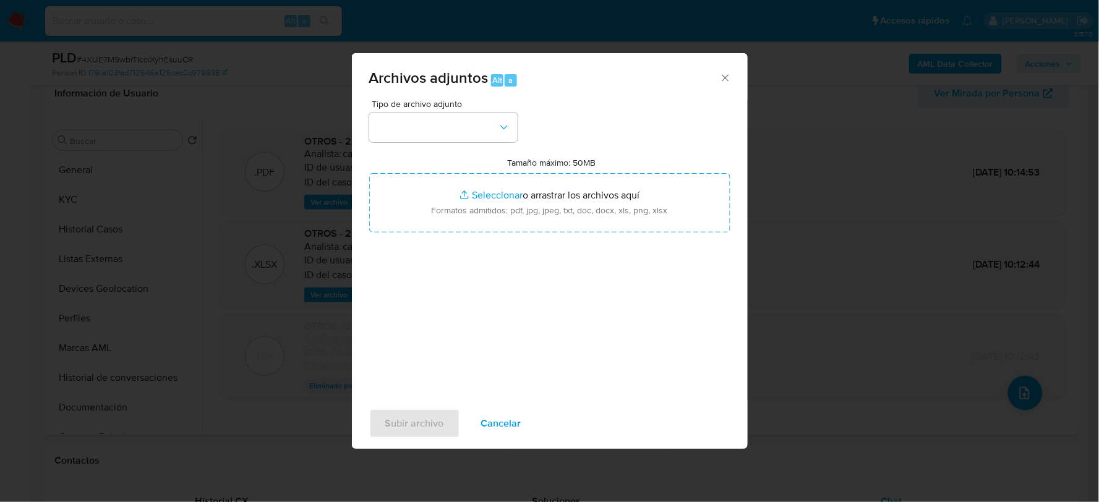
click at [455, 110] on div "Tipo de archivo adjunto" at bounding box center [443, 121] width 148 height 43
click at [450, 125] on button "button" at bounding box center [443, 128] width 148 height 30
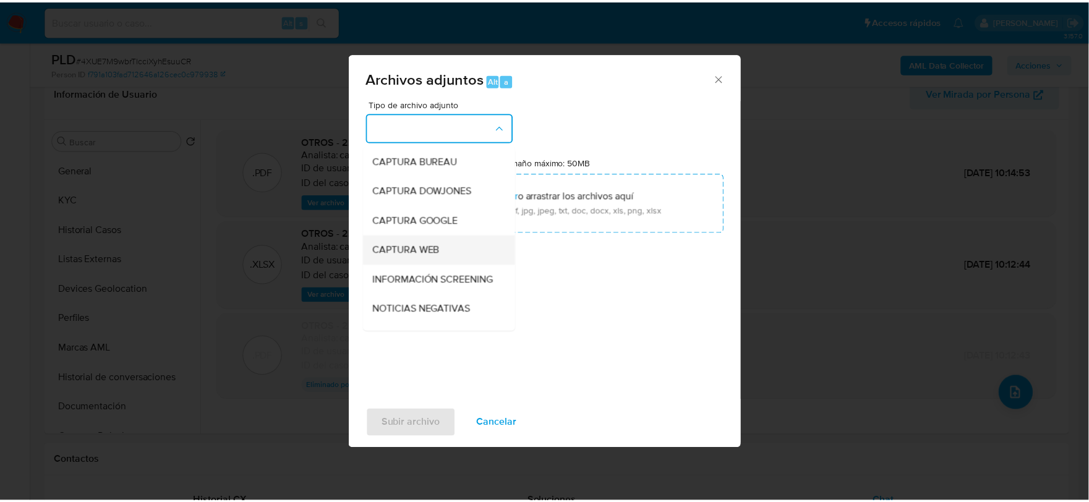
scroll to position [94, 0]
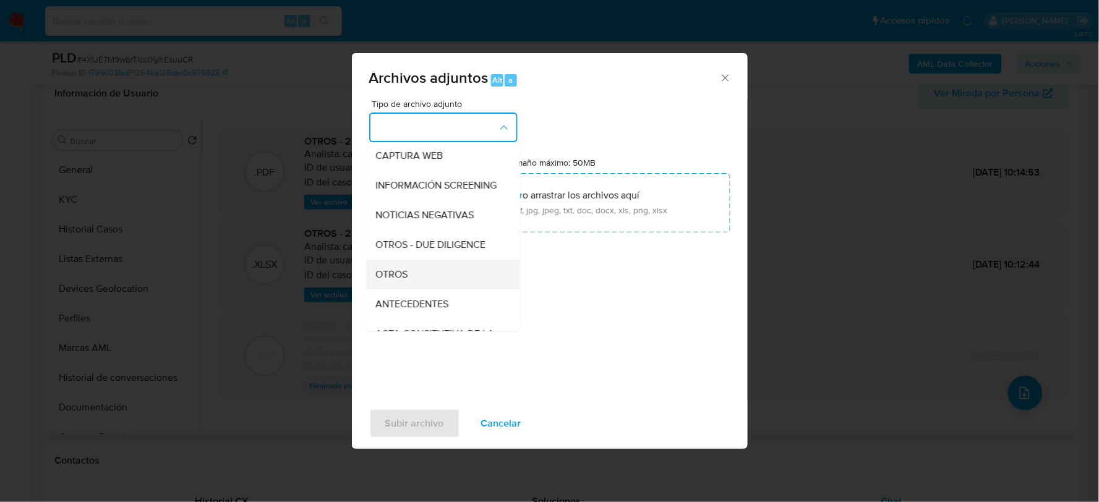
click at [425, 285] on div "OTROS" at bounding box center [439, 274] width 126 height 30
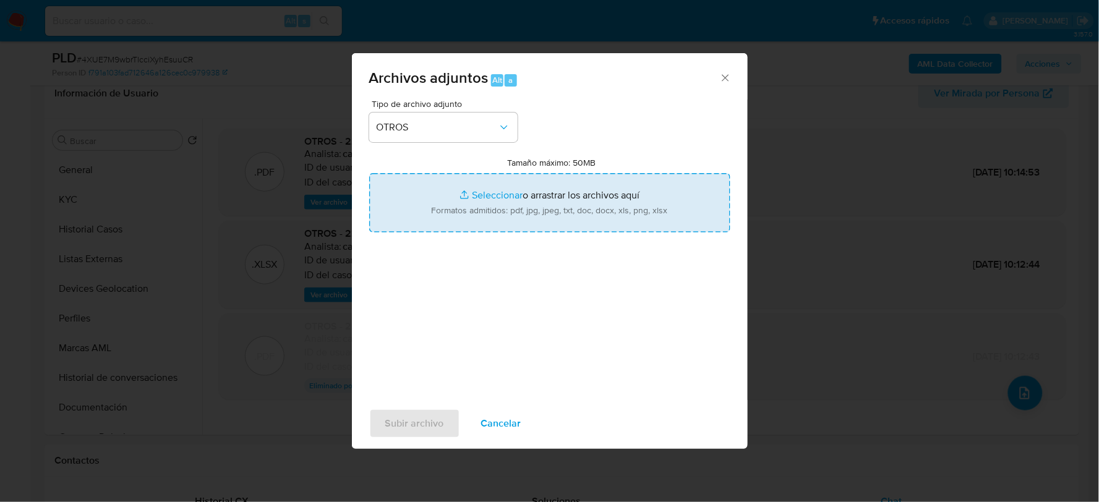
type input "C:\fakepath\2214152978_DENILSON TORRES_JUL2025.xlsx"
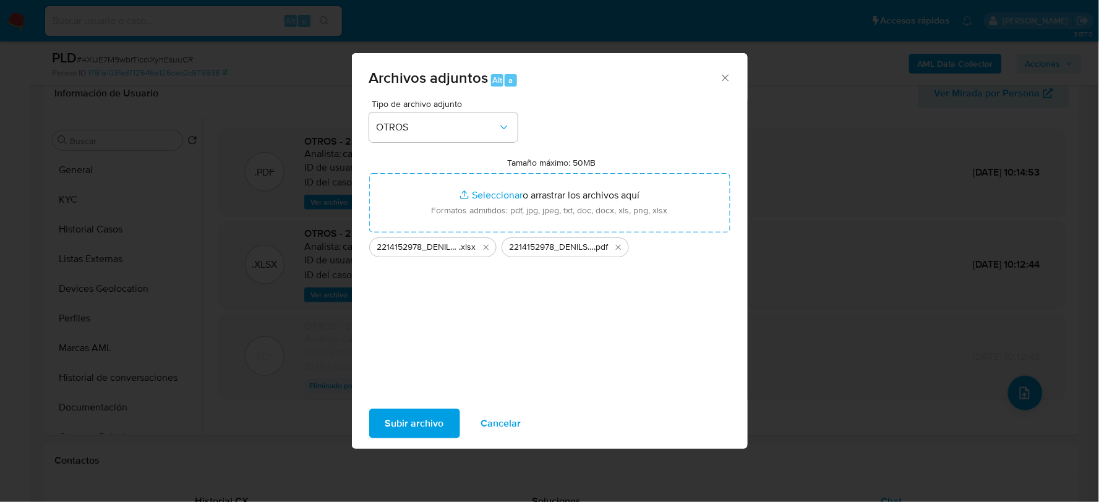
click at [428, 415] on span "Subir archivo" at bounding box center [414, 423] width 59 height 27
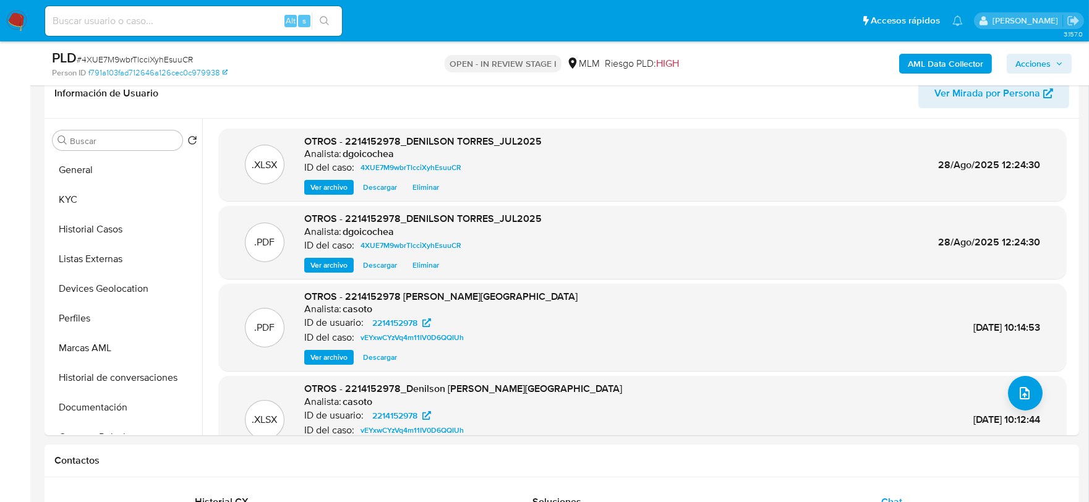
click at [1029, 65] on span "Acciones" at bounding box center [1032, 64] width 35 height 20
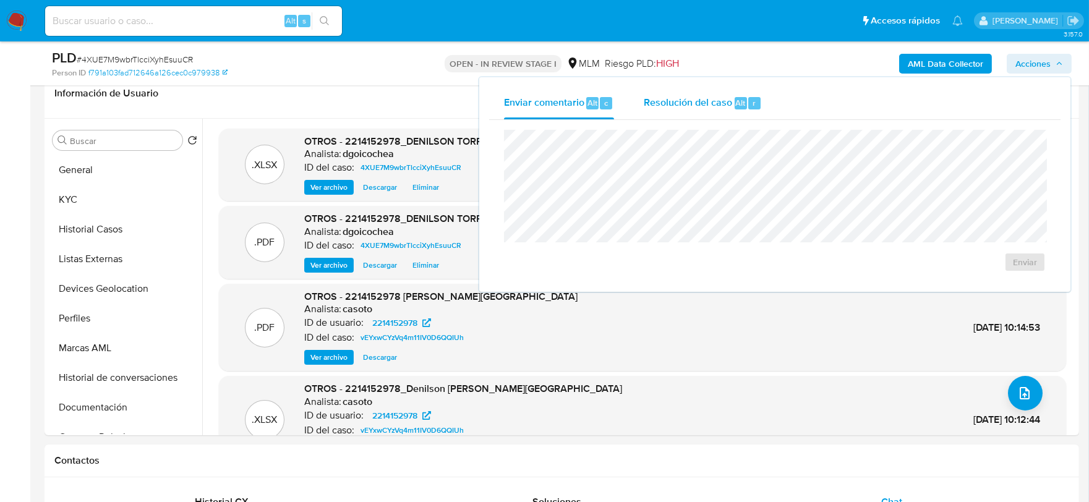
click at [687, 95] on span "Resolución del caso" at bounding box center [688, 102] width 88 height 14
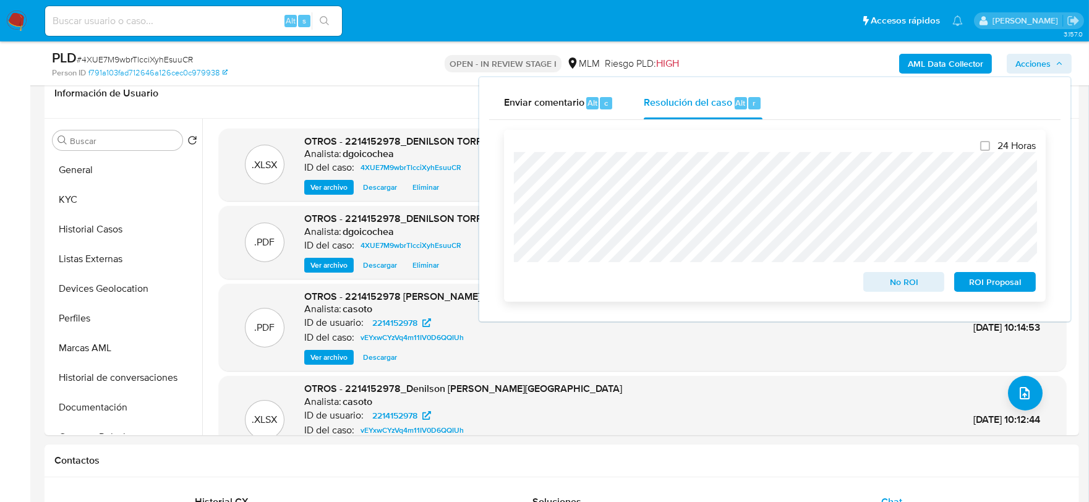
click at [1002, 283] on span "ROI Proposal" at bounding box center [995, 281] width 64 height 17
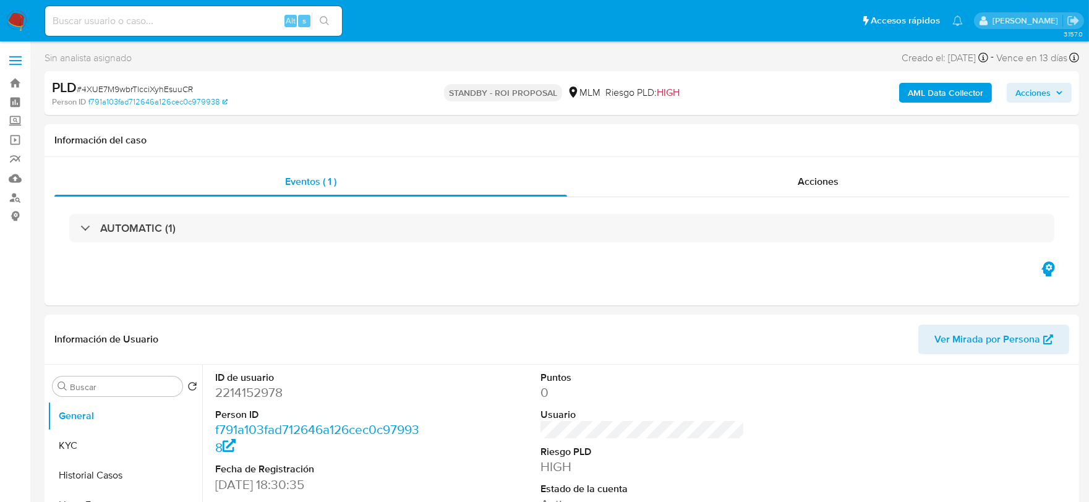
select select "10"
